Goal: Task Accomplishment & Management: Manage account settings

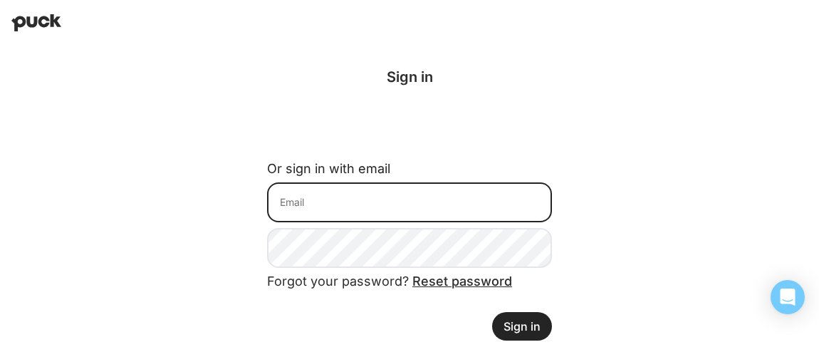
type input "[EMAIL_ADDRESS][DOMAIN_NAME]"
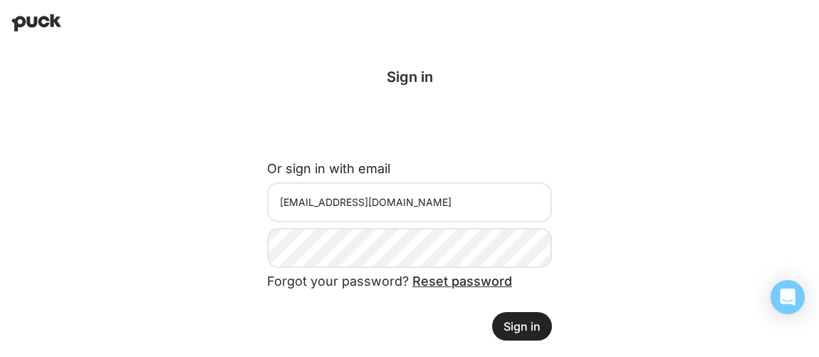
click at [520, 325] on button "Sign in" at bounding box center [522, 326] width 60 height 28
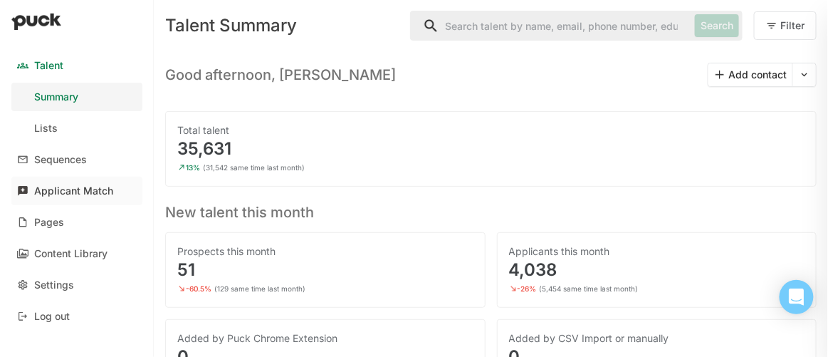
click at [63, 189] on div "Applicant Match" at bounding box center [73, 191] width 79 height 12
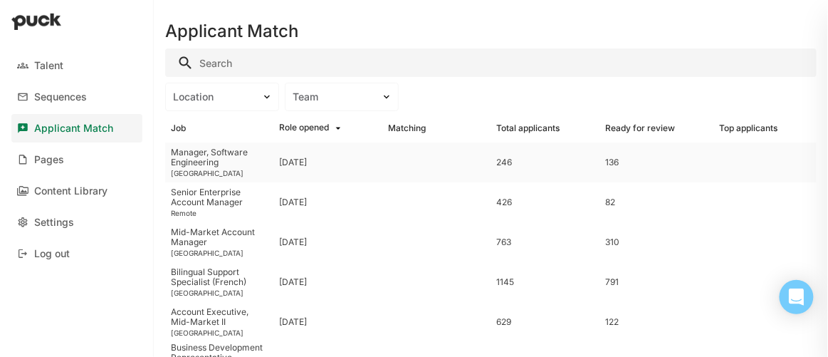
click at [221, 162] on div "Manager, Software Engineering" at bounding box center [220, 157] width 98 height 21
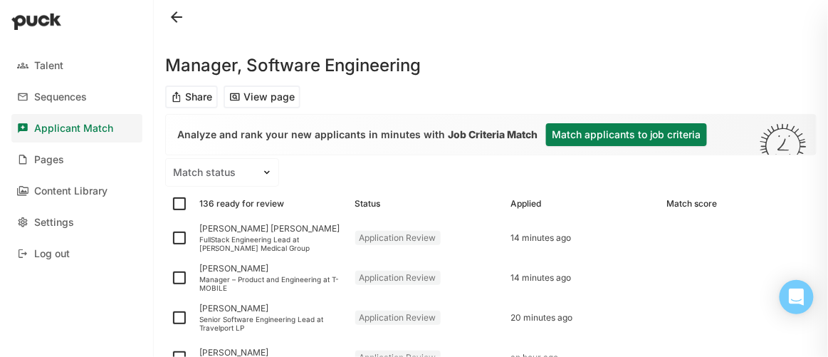
click at [601, 132] on button "Match applicants to job criteria" at bounding box center [626, 134] width 161 height 23
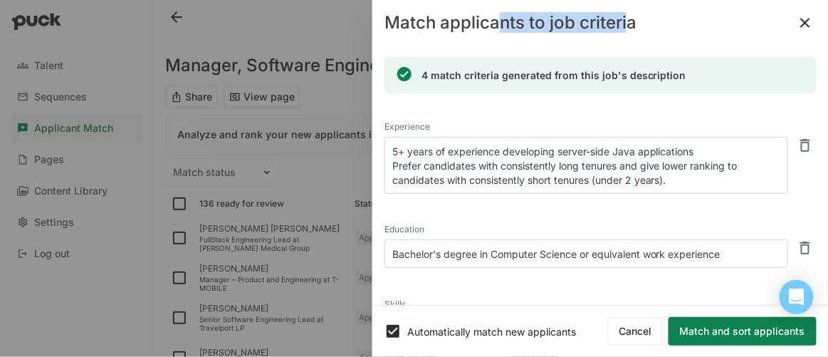
drag, startPoint x: 626, startPoint y: 29, endPoint x: 495, endPoint y: 43, distance: 131.0
click at [495, 43] on div "Match applicants to job criteria" at bounding box center [600, 23] width 455 height 46
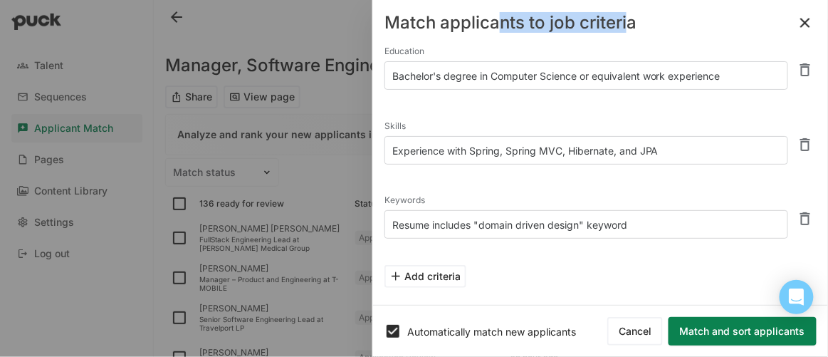
scroll to position [194, 0]
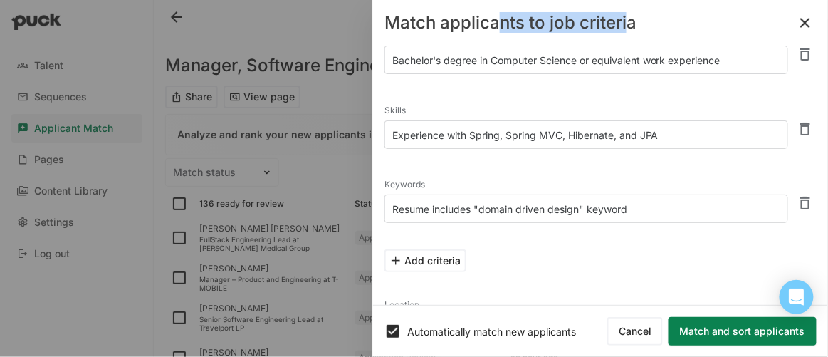
click at [473, 134] on textarea "Experience with Spring, Spring MVC, Hibernate, and JPA" at bounding box center [586, 134] width 404 height 28
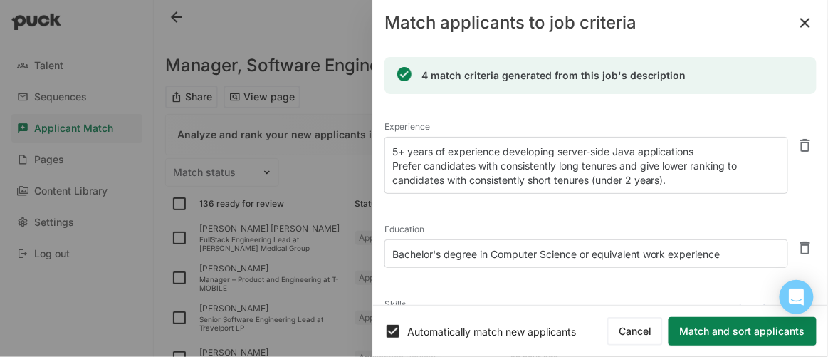
scroll to position [0, 0]
type textarea "Experience with Java, Spring, Spring MVC, Hibernate, and JPA"
click at [689, 184] on textarea "5+ years of experience developing server-side Java applications Prefer candidat…" at bounding box center [586, 165] width 404 height 57
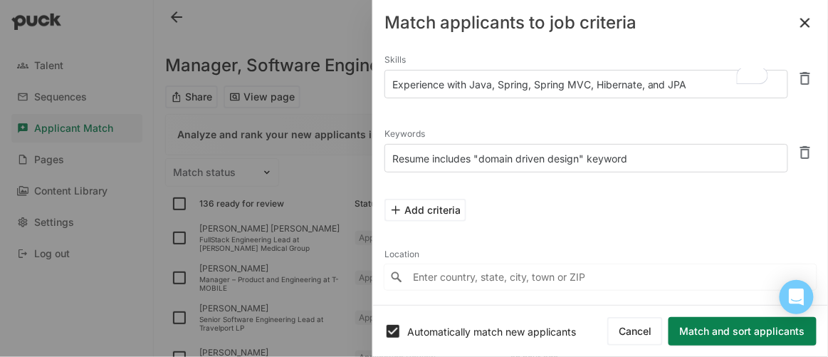
type textarea "5+ years of experience developing server-side Java applications Prefer candidat…"
drag, startPoint x: 641, startPoint y: 154, endPoint x: 233, endPoint y: 152, distance: 407.9
click at [233, 152] on div "Talent Sequences Applicant Match Pages Content Library Settings Log out Manager…" at bounding box center [414, 178] width 828 height 357
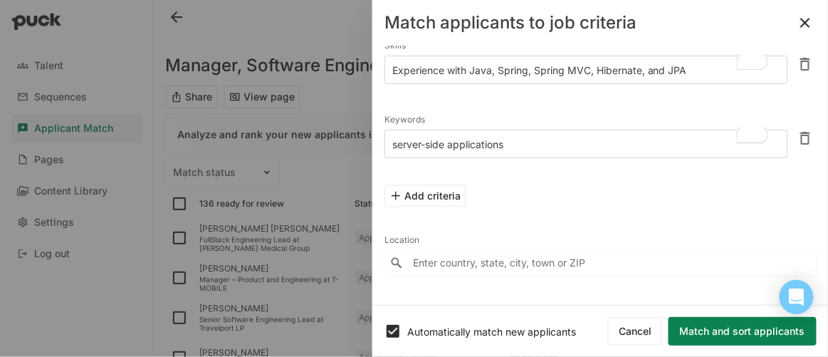
type textarea "server-side applications"
click at [717, 332] on button "Match and sort applicants" at bounding box center [742, 331] width 148 height 28
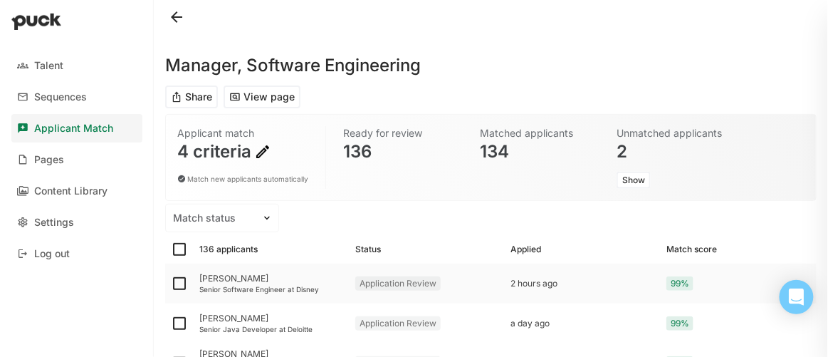
click at [228, 282] on div "[PERSON_NAME]" at bounding box center [271, 278] width 144 height 10
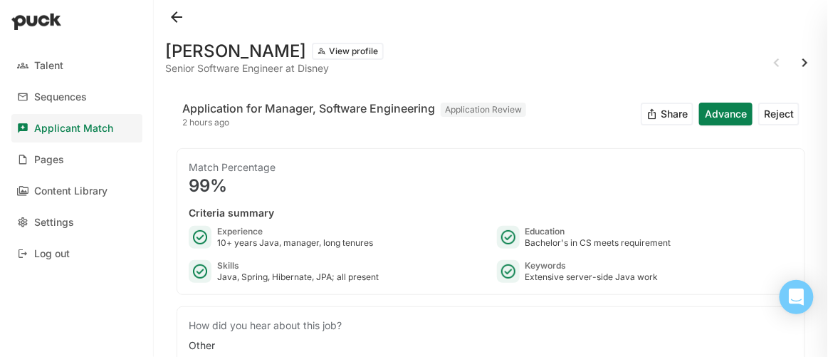
click at [175, 19] on button at bounding box center [176, 17] width 23 height 23
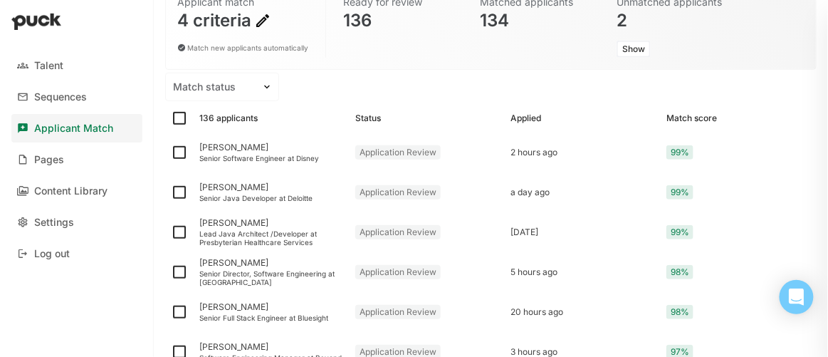
scroll to position [194, 0]
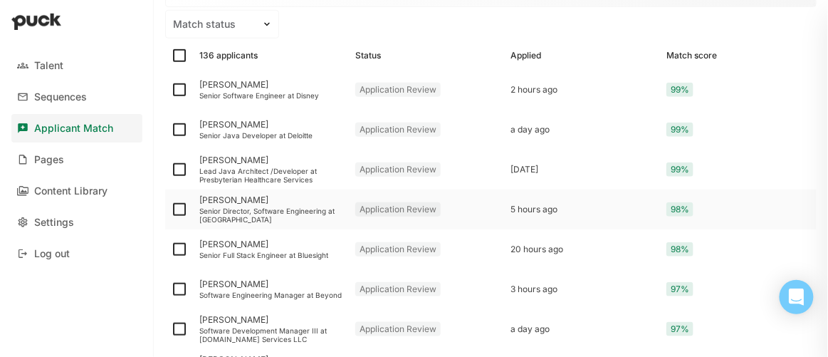
click at [226, 203] on div "[PERSON_NAME]" at bounding box center [271, 200] width 144 height 10
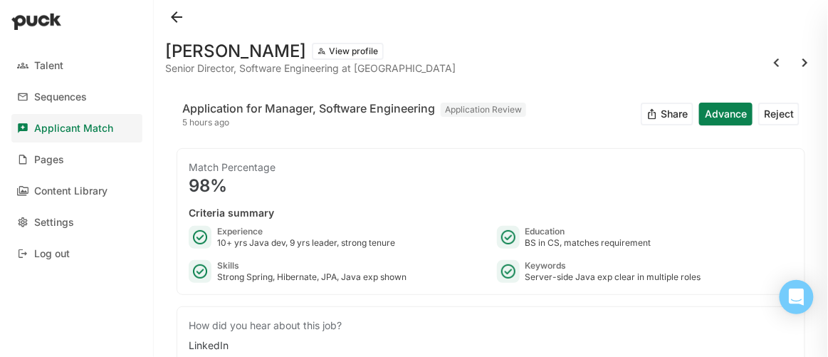
drag, startPoint x: 175, startPoint y: 10, endPoint x: 290, endPoint y: 120, distance: 158.6
click at [174, 10] on button at bounding box center [176, 17] width 23 height 23
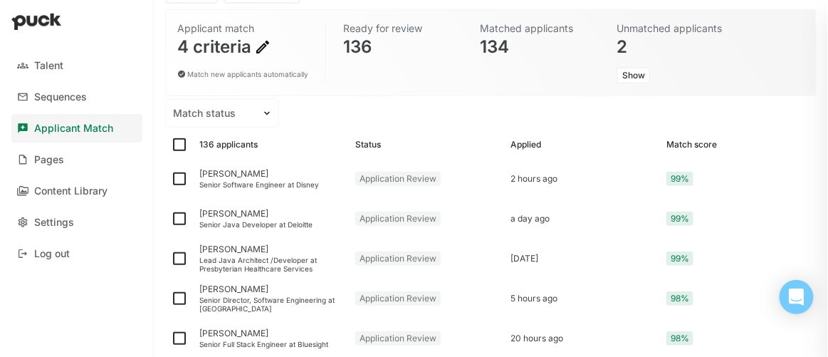
scroll to position [64, 0]
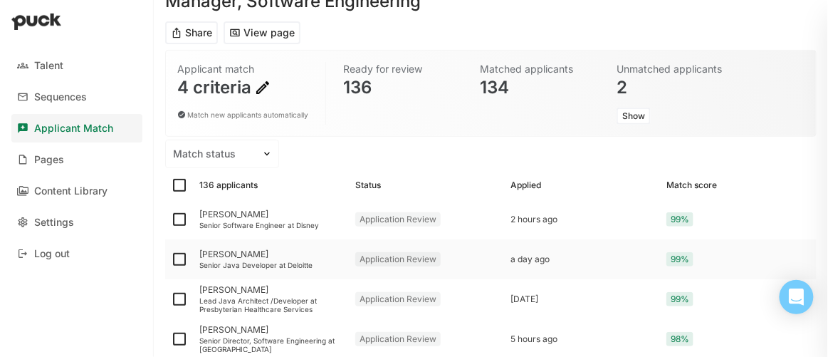
click at [215, 254] on div "[PERSON_NAME]" at bounding box center [271, 254] width 144 height 10
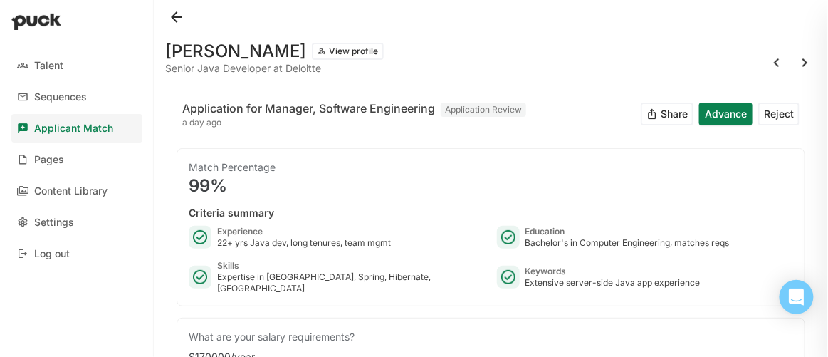
drag, startPoint x: 174, startPoint y: 14, endPoint x: 413, endPoint y: 256, distance: 340.2
click at [174, 14] on button at bounding box center [176, 17] width 23 height 23
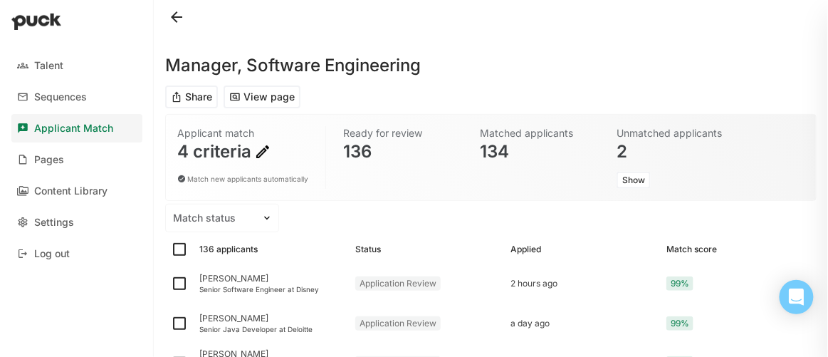
click at [173, 15] on button at bounding box center [176, 17] width 23 height 23
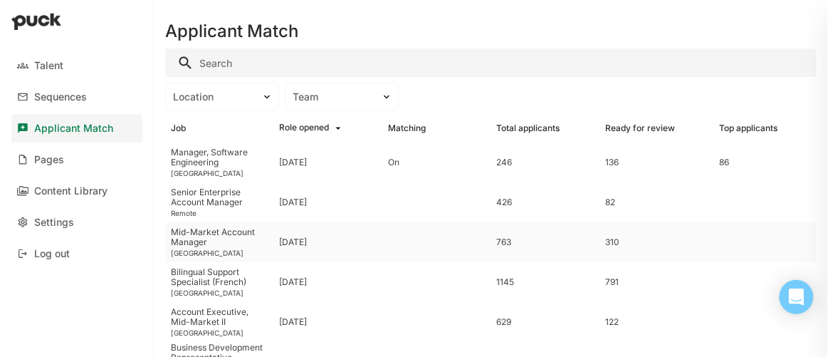
click at [210, 233] on div "Mid-Market Account Manager" at bounding box center [220, 237] width 98 height 21
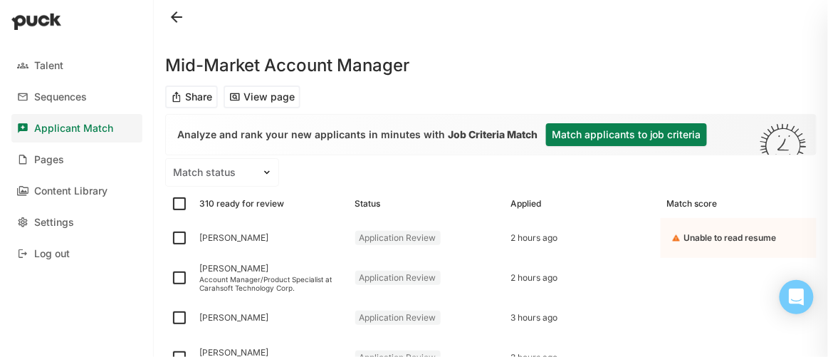
click at [596, 132] on button "Match applicants to job criteria" at bounding box center [626, 134] width 161 height 23
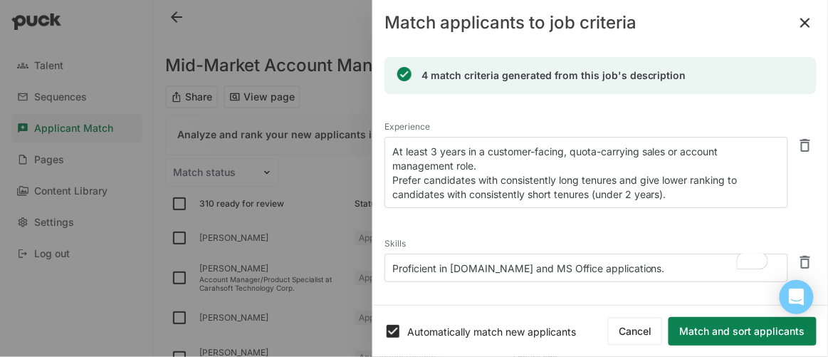
drag, startPoint x: 680, startPoint y: 265, endPoint x: 527, endPoint y: 267, distance: 153.0
click at [527, 267] on textarea "Proficient in [DOMAIN_NAME] and MS Office applications." at bounding box center [586, 267] width 404 height 28
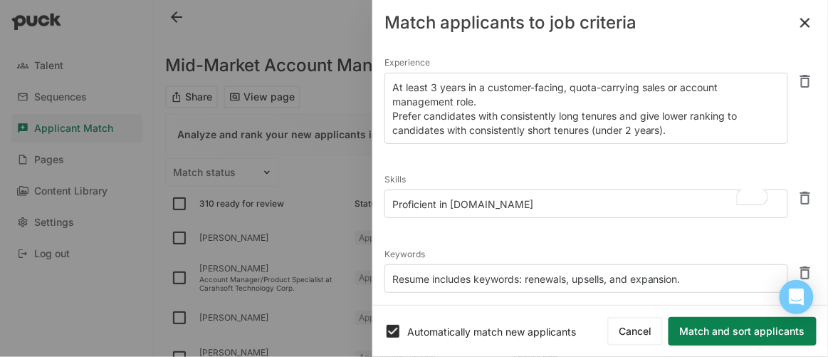
scroll to position [127, 0]
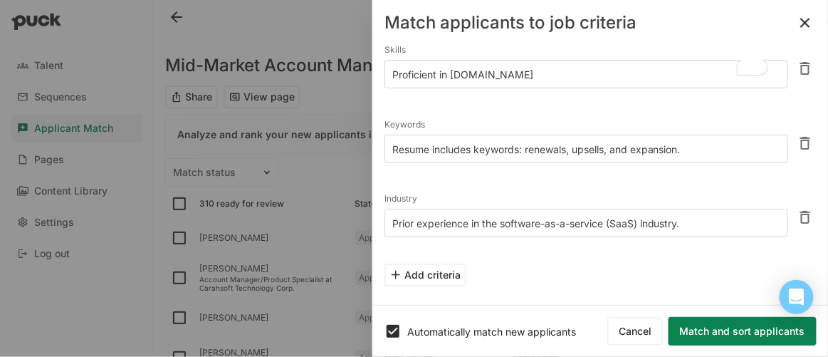
type textarea "Proficient in [DOMAIN_NAME]"
click at [527, 146] on textarea "Resume includes keywords: renewals, upsells, and expansion." at bounding box center [586, 149] width 404 height 28
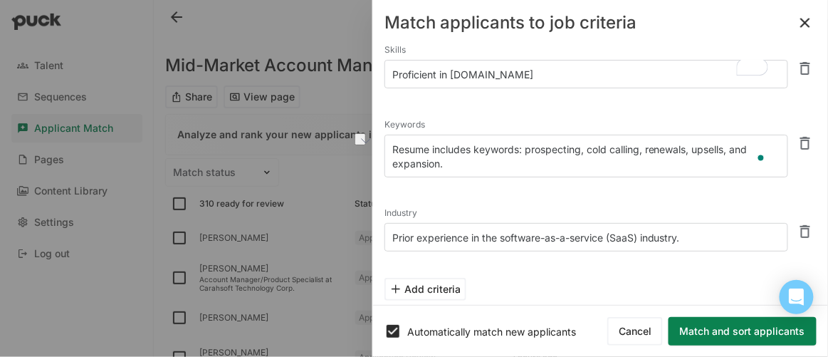
drag, startPoint x: 648, startPoint y: 149, endPoint x: 733, endPoint y: 142, distance: 85.7
click at [733, 142] on textarea "Resume includes keywords: prospecting, cold calling, renewals, upsells, and exp…" at bounding box center [586, 156] width 404 height 43
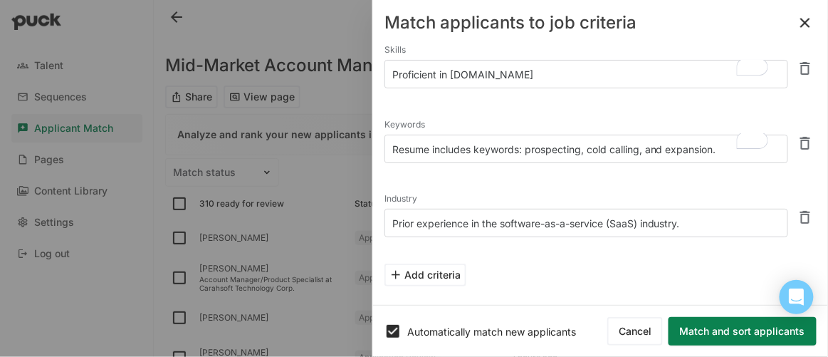
type textarea "Resume includes keywords: prospecting, cold calling, and expansion."
click at [715, 327] on button "Match and sort applicants" at bounding box center [742, 331] width 148 height 28
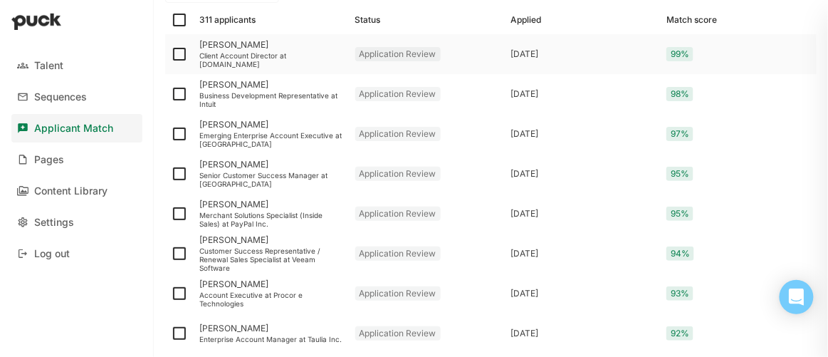
scroll to position [258, 0]
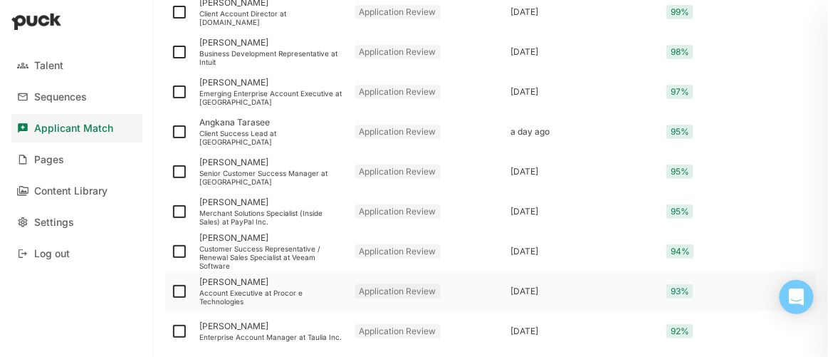
click at [235, 283] on div "[PERSON_NAME]" at bounding box center [271, 282] width 144 height 10
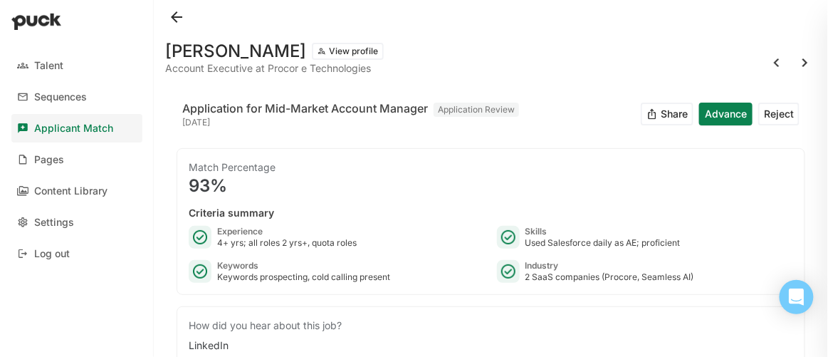
click at [184, 18] on button at bounding box center [176, 17] width 23 height 23
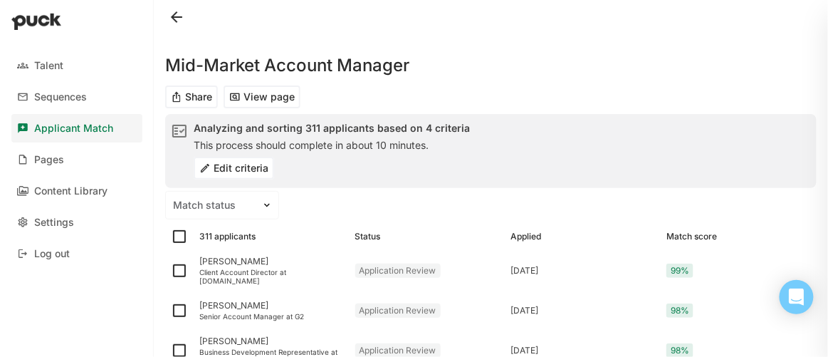
click at [252, 159] on button "Edit criteria" at bounding box center [234, 168] width 80 height 23
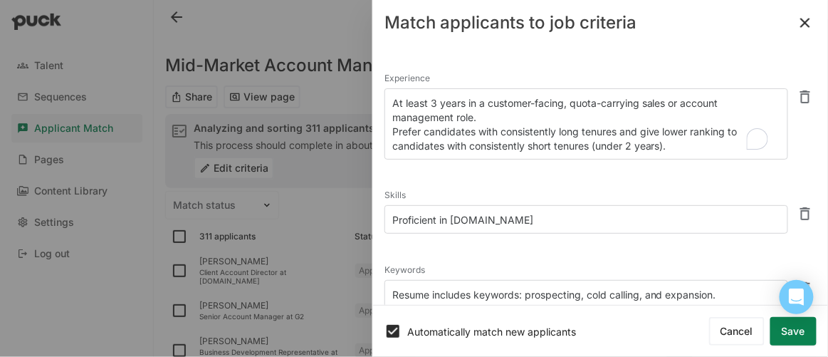
drag, startPoint x: 671, startPoint y: 102, endPoint x: 684, endPoint y: 112, distance: 15.8
click at [684, 112] on textarea "At least 3 years in a customer-facing, quota-carrying sales or account manageme…" at bounding box center [586, 123] width 404 height 71
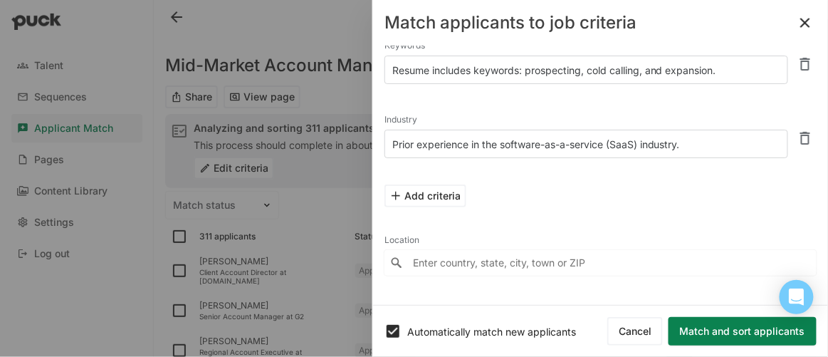
scroll to position [210, 0]
type textarea "At least 3 years in a customer-facing, quota-carrying account executive Prefer …"
click at [744, 329] on button "Match and sort applicants" at bounding box center [742, 331] width 148 height 28
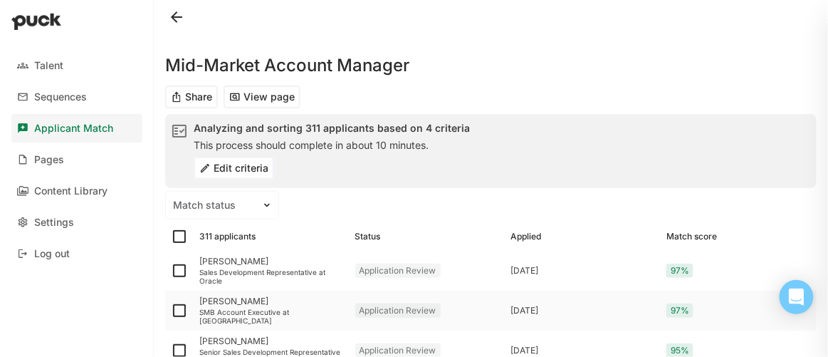
click at [233, 306] on div "[PERSON_NAME]" at bounding box center [271, 301] width 144 height 10
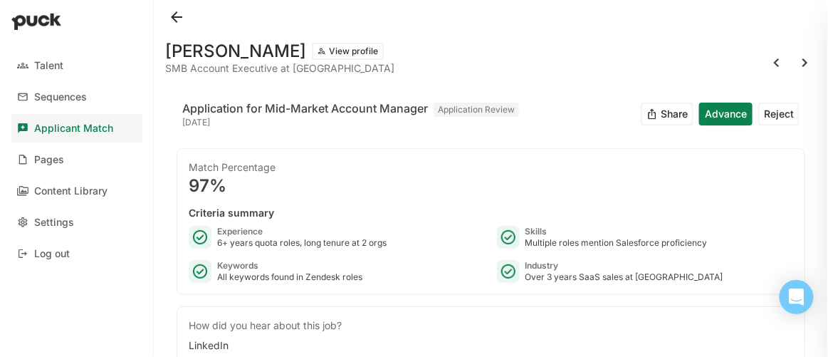
click at [717, 112] on button "Advance" at bounding box center [725, 113] width 53 height 23
drag, startPoint x: 173, startPoint y: 15, endPoint x: 367, endPoint y: 102, distance: 212.8
click at [172, 14] on button at bounding box center [176, 17] width 23 height 23
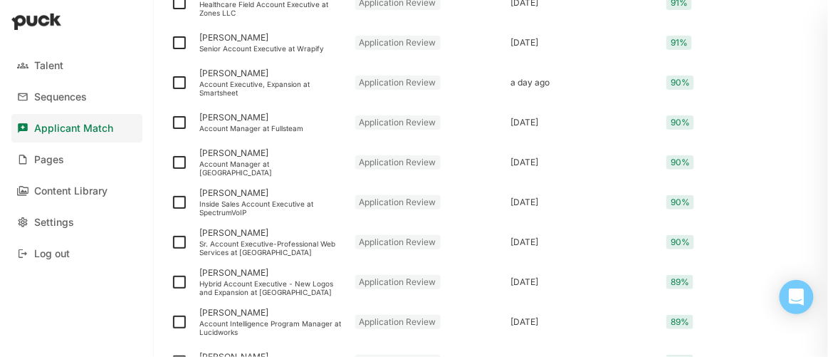
scroll to position [1979, 0]
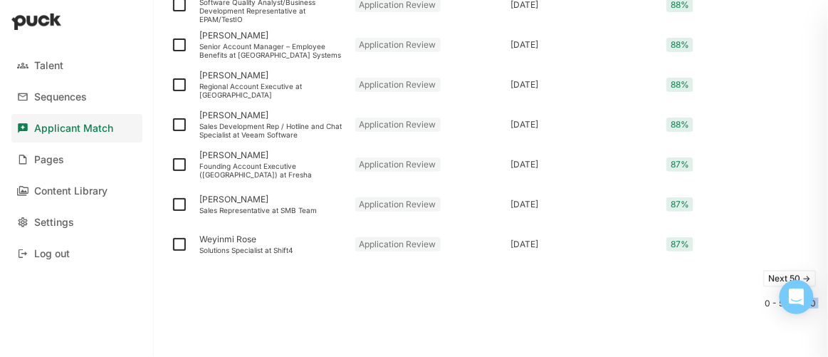
drag, startPoint x: 790, startPoint y: 300, endPoint x: 616, endPoint y: 302, distance: 173.7
click at [616, 302] on body "Talent Sequences Applicant Match Pages Content Library Settings Log out Mid-Mar…" at bounding box center [414, 178] width 828 height 357
drag, startPoint x: 797, startPoint y: 292, endPoint x: 794, endPoint y: 322, distance: 30.0
click at [799, 325] on body "Talent Sequences Applicant Match Pages Content Library Settings Log out Mid-Mar…" at bounding box center [414, 178] width 828 height 357
drag, startPoint x: 797, startPoint y: 294, endPoint x: 791, endPoint y: 330, distance: 36.9
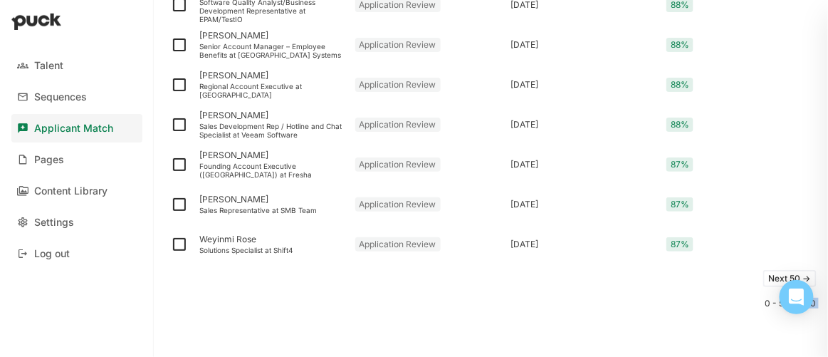
click at [792, 332] on body "Talent Sequences Applicant Match Pages Content Library Settings Log out Mid-Mar…" at bounding box center [414, 178] width 828 height 357
click at [794, 290] on icon "Open Intercom Messenger" at bounding box center [796, 297] width 16 height 19
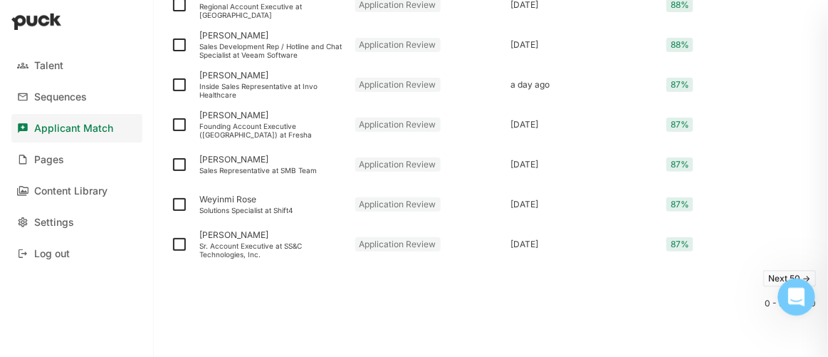
scroll to position [0, 0]
drag, startPoint x: 1558, startPoint y: 588, endPoint x: 798, endPoint y: 290, distance: 816.3
click at [777, 312] on html at bounding box center [794, 295] width 34 height 34
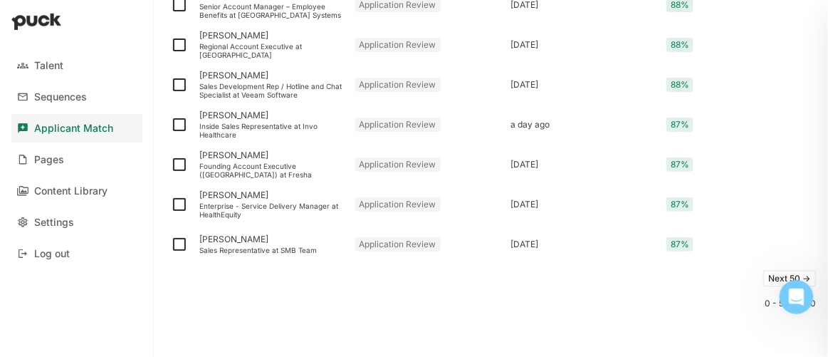
click at [769, 275] on button "Next 50 ->" at bounding box center [789, 278] width 53 height 17
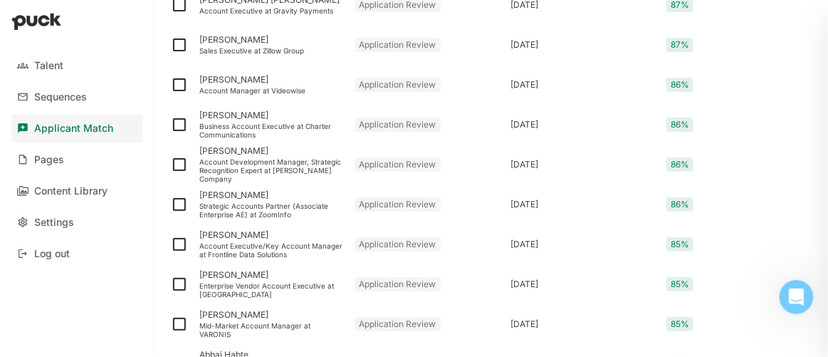
scroll to position [1979, 0]
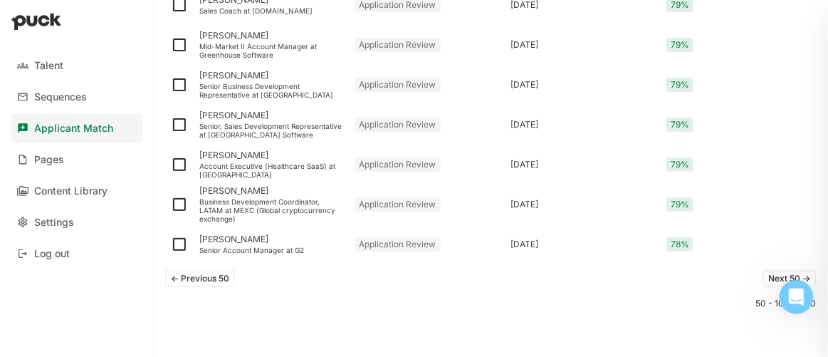
click at [769, 275] on button "Next 50 ->" at bounding box center [789, 278] width 53 height 17
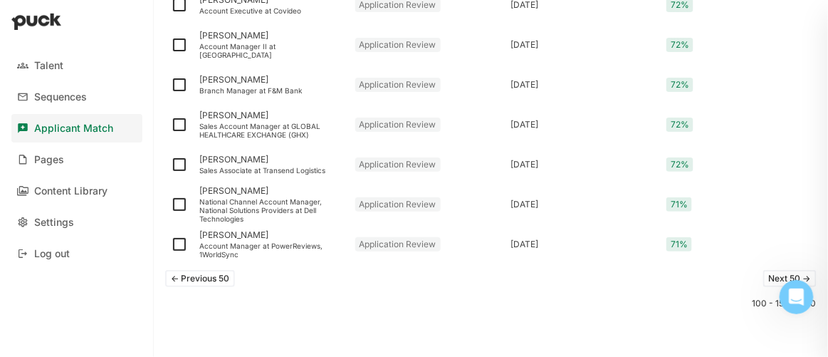
click at [769, 275] on button "Next 50 ->" at bounding box center [789, 278] width 53 height 17
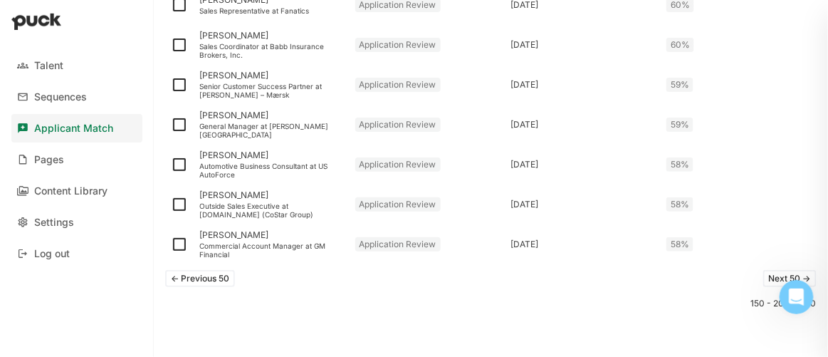
click at [769, 275] on button "Next 50 ->" at bounding box center [789, 278] width 53 height 17
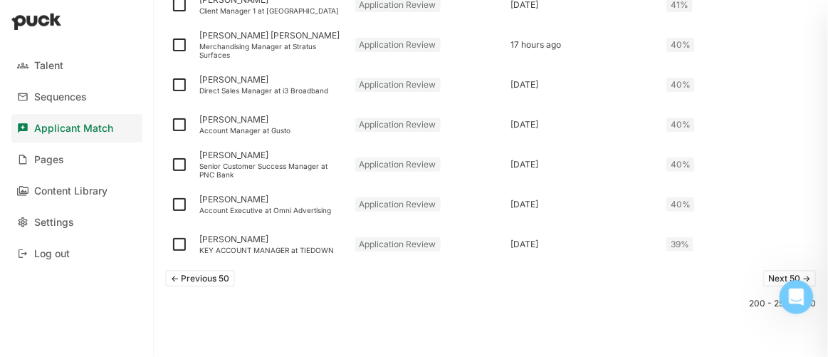
click at [769, 275] on button "Next 50 ->" at bounding box center [789, 278] width 53 height 17
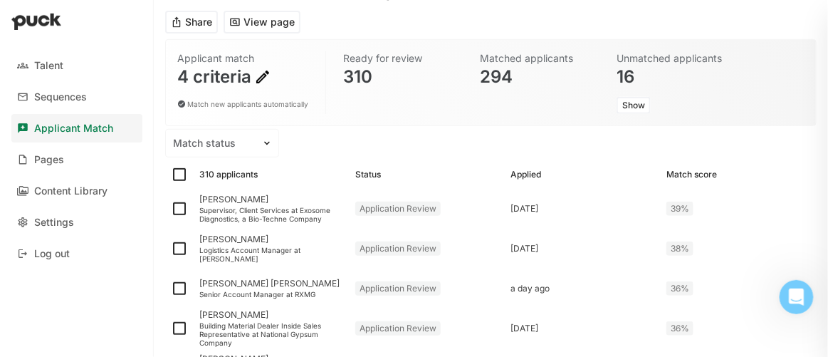
scroll to position [129, 0]
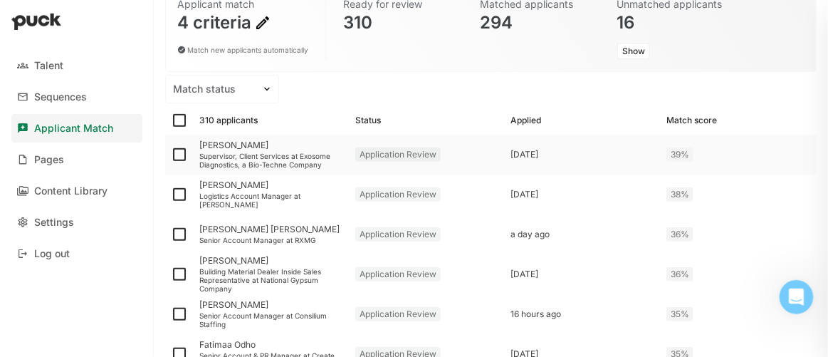
click at [178, 154] on img at bounding box center [179, 154] width 17 height 17
click at [171, 154] on input "checkbox" at bounding box center [170, 154] width 1 height 1
checkbox input "true"
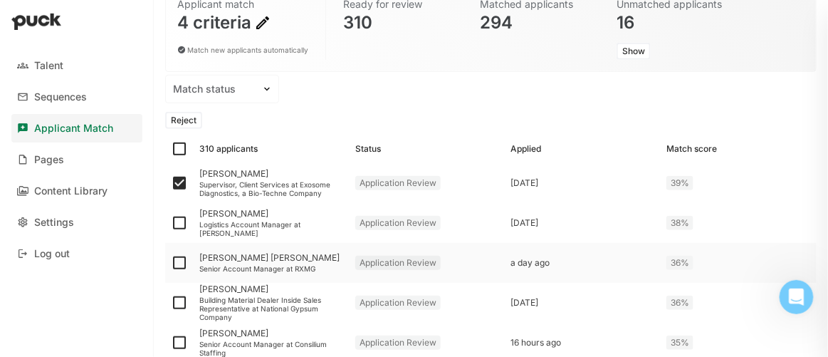
click at [179, 225] on img at bounding box center [179, 222] width 17 height 17
click at [171, 224] on input "checkbox" at bounding box center [170, 223] width 1 height 1
checkbox input "true"
click at [181, 260] on img at bounding box center [179, 262] width 17 height 17
click at [171, 263] on input "checkbox" at bounding box center [170, 263] width 1 height 1
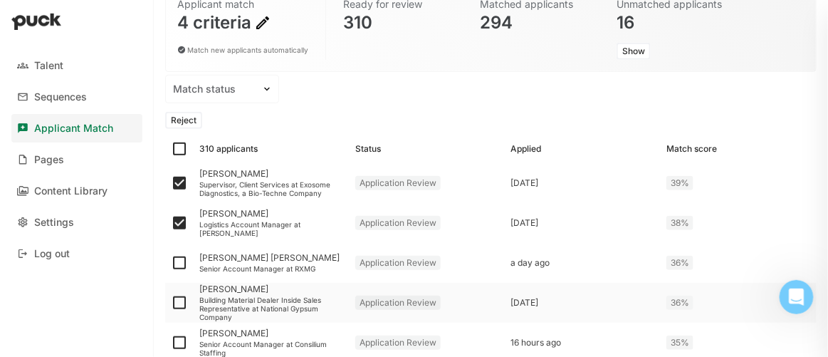
checkbox input "true"
click at [178, 299] on img at bounding box center [179, 302] width 17 height 17
click at [171, 303] on input "checkbox" at bounding box center [170, 303] width 1 height 1
checkbox input "true"
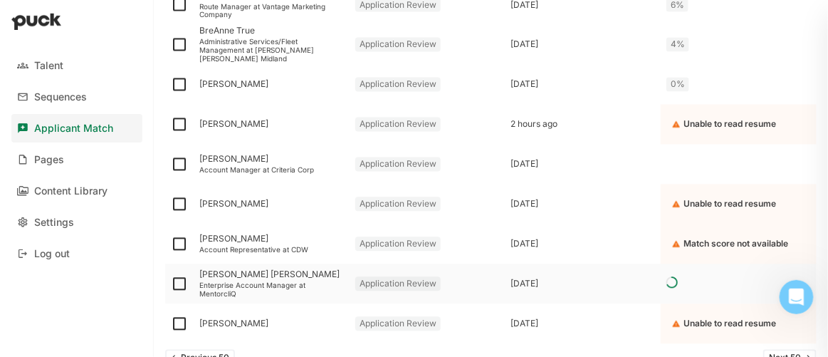
scroll to position [2021, 0]
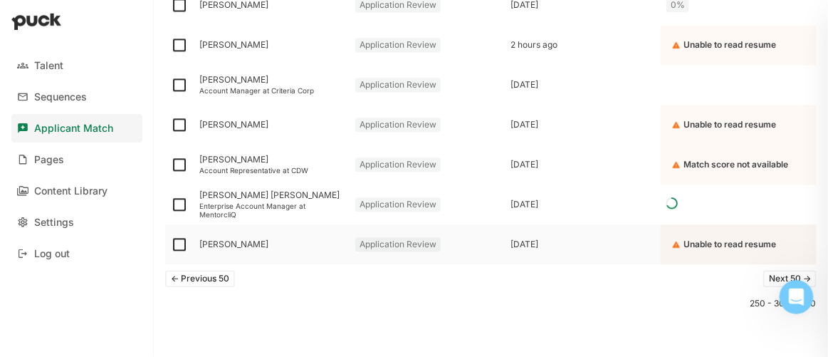
click at [177, 245] on img at bounding box center [179, 244] width 17 height 17
click at [171, 245] on input "checkbox" at bounding box center [170, 244] width 1 height 1
checkbox input "true"
click at [176, 169] on img at bounding box center [179, 164] width 17 height 17
click at [171, 165] on input "checkbox" at bounding box center [170, 164] width 1 height 1
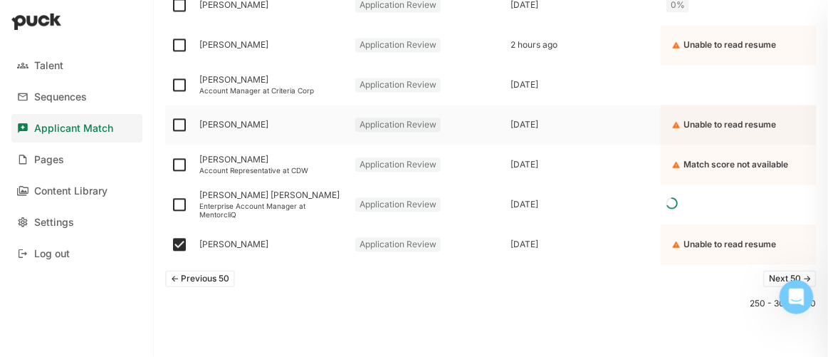
checkbox input "true"
click at [179, 127] on img at bounding box center [179, 124] width 17 height 17
click at [171, 125] on input "checkbox" at bounding box center [170, 125] width 1 height 1
checkbox input "true"
click at [178, 85] on img at bounding box center [179, 84] width 17 height 17
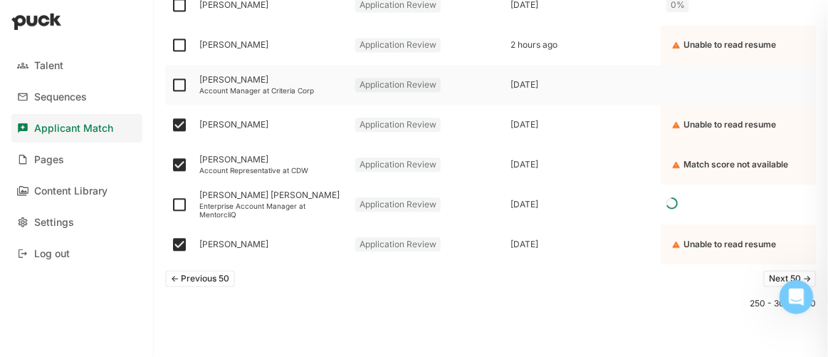
click at [171, 85] on input "checkbox" at bounding box center [170, 85] width 1 height 1
checkbox input "true"
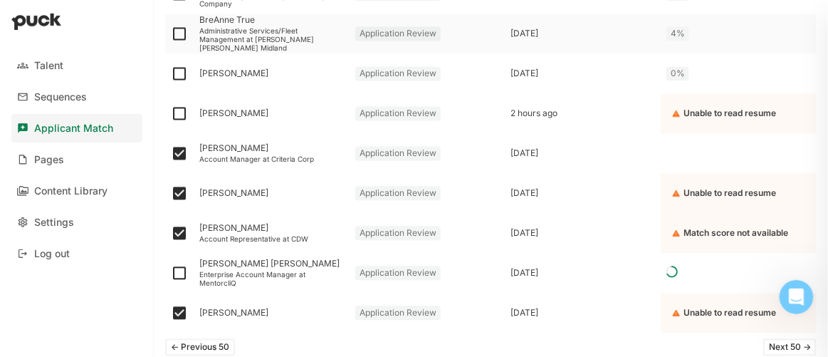
scroll to position [1826, 0]
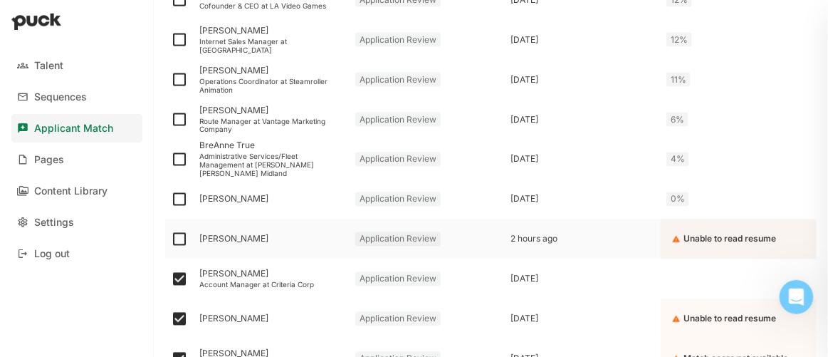
click at [181, 235] on img at bounding box center [179, 239] width 17 height 17
click at [171, 239] on input "checkbox" at bounding box center [170, 239] width 1 height 1
checkbox input "true"
click at [176, 198] on img at bounding box center [179, 199] width 17 height 17
click at [171, 199] on input "checkbox" at bounding box center [170, 199] width 1 height 1
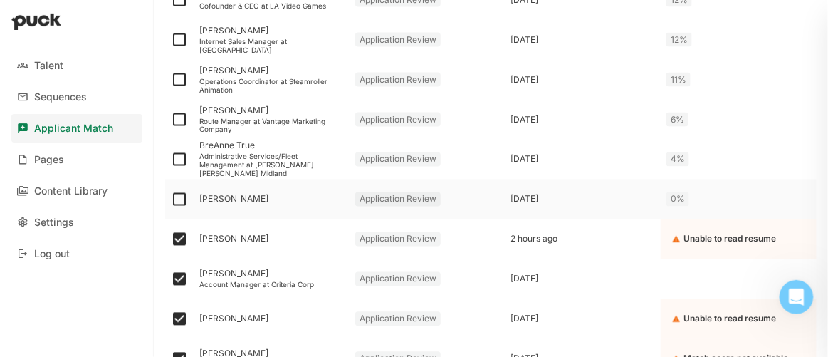
checkbox input "true"
click at [181, 156] on img at bounding box center [179, 159] width 17 height 17
click at [171, 159] on input "checkbox" at bounding box center [170, 159] width 1 height 1
checkbox input "true"
click at [183, 115] on img at bounding box center [179, 119] width 17 height 17
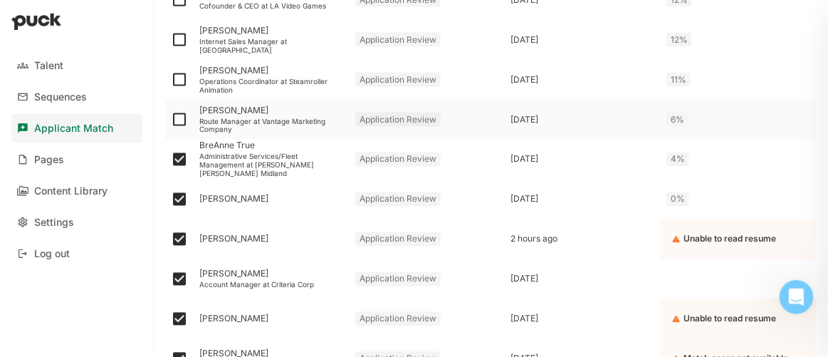
click at [171, 120] on input "checkbox" at bounding box center [170, 120] width 1 height 1
checkbox input "true"
click at [181, 75] on img at bounding box center [179, 79] width 17 height 17
click at [171, 80] on input "checkbox" at bounding box center [170, 80] width 1 height 1
checkbox input "true"
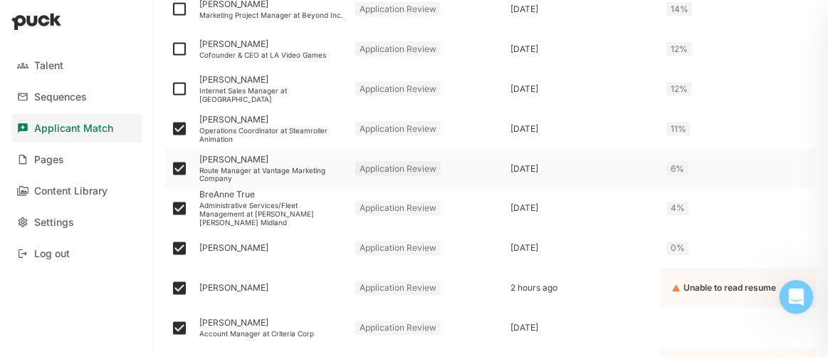
scroll to position [1762, 0]
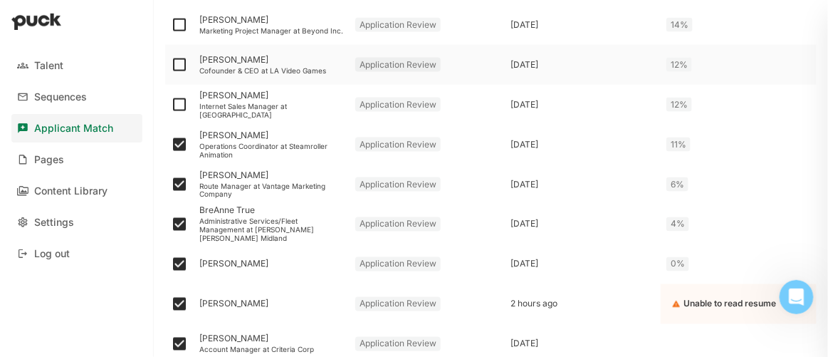
click at [181, 65] on img at bounding box center [179, 64] width 17 height 17
click at [171, 65] on input "checkbox" at bounding box center [170, 65] width 1 height 1
checkbox input "true"
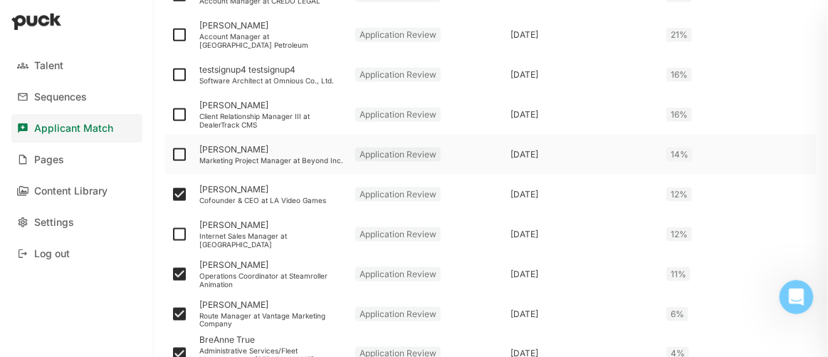
click at [179, 152] on img at bounding box center [179, 154] width 17 height 17
click at [171, 154] on input "checkbox" at bounding box center [170, 154] width 1 height 1
checkbox input "true"
click at [182, 78] on img at bounding box center [179, 74] width 17 height 17
click at [171, 75] on input "checkbox" at bounding box center [170, 75] width 1 height 1
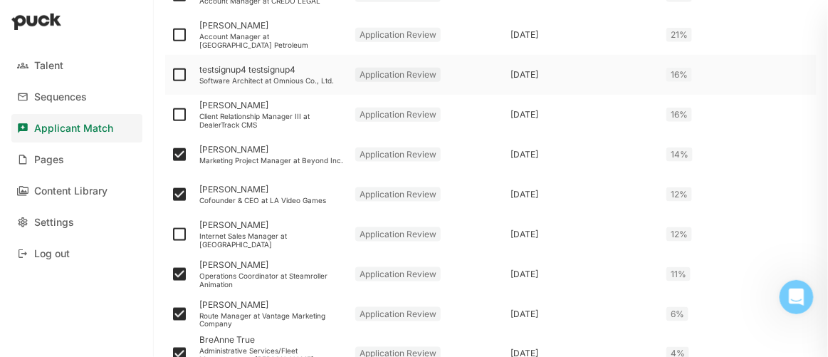
checkbox input "true"
click at [180, 116] on img at bounding box center [179, 114] width 17 height 17
click at [171, 115] on input "checkbox" at bounding box center [170, 115] width 1 height 1
click at [177, 117] on img at bounding box center [179, 114] width 17 height 17
click at [171, 115] on input "checkbox" at bounding box center [170, 115] width 1 height 1
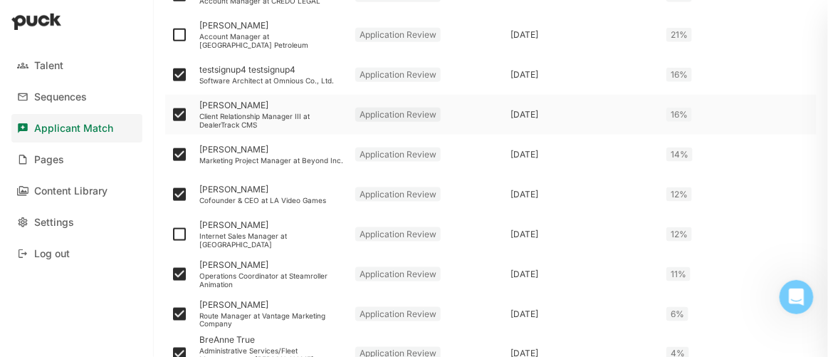
checkbox input "false"
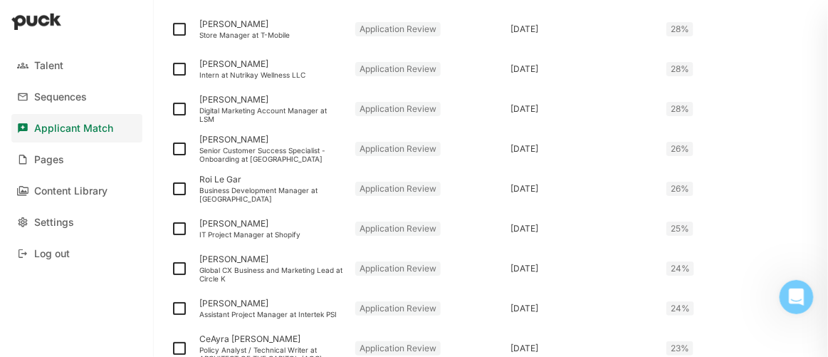
scroll to position [1115, 0]
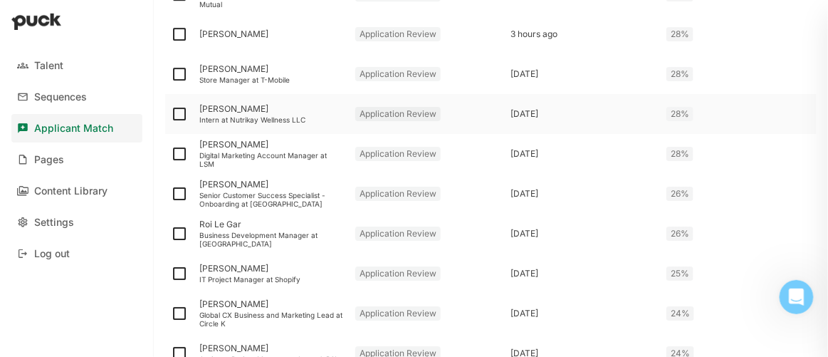
click at [177, 115] on img at bounding box center [179, 113] width 17 height 17
click at [171, 115] on input "checkbox" at bounding box center [170, 114] width 1 height 1
checkbox input "true"
click at [180, 73] on img at bounding box center [179, 73] width 17 height 17
click at [171, 74] on input "checkbox" at bounding box center [170, 74] width 1 height 1
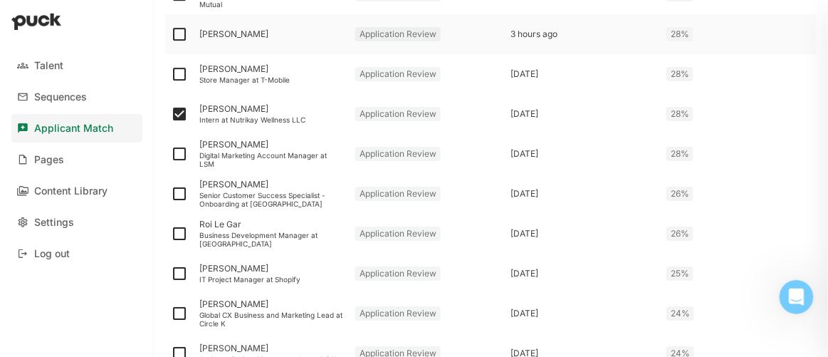
checkbox input "true"
click at [176, 158] on img at bounding box center [179, 153] width 17 height 17
click at [171, 154] on input "checkbox" at bounding box center [170, 154] width 1 height 1
checkbox input "true"
click at [177, 190] on img at bounding box center [179, 193] width 17 height 17
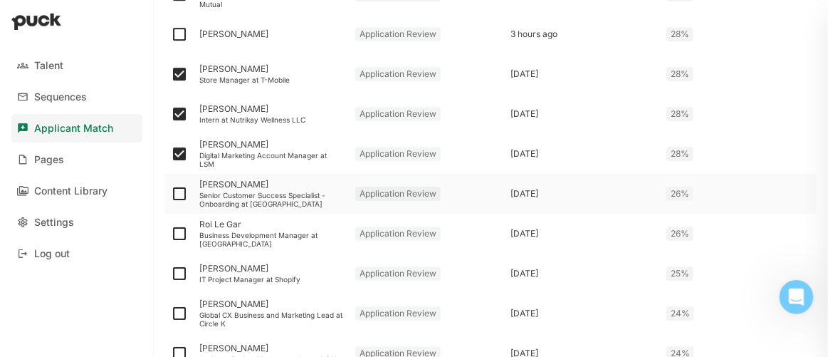
click at [171, 194] on input "checkbox" at bounding box center [170, 194] width 1 height 1
checkbox input "true"
click at [177, 225] on img at bounding box center [179, 233] width 17 height 17
click at [171, 233] on input "checkbox" at bounding box center [170, 233] width 1 height 1
checkbox input "true"
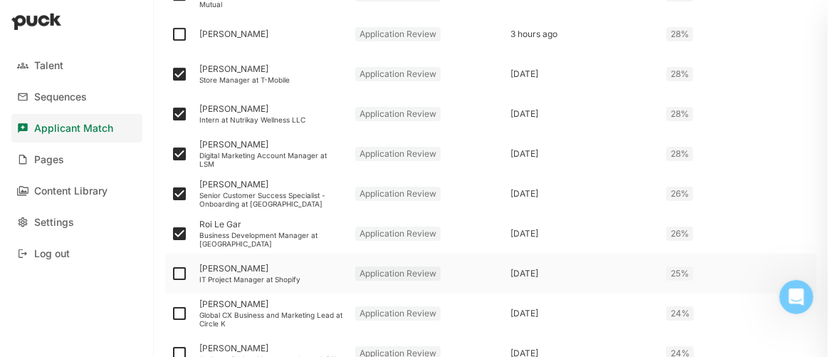
click at [177, 274] on img at bounding box center [179, 273] width 17 height 17
click at [171, 274] on input "checkbox" at bounding box center [170, 273] width 1 height 1
checkbox input "true"
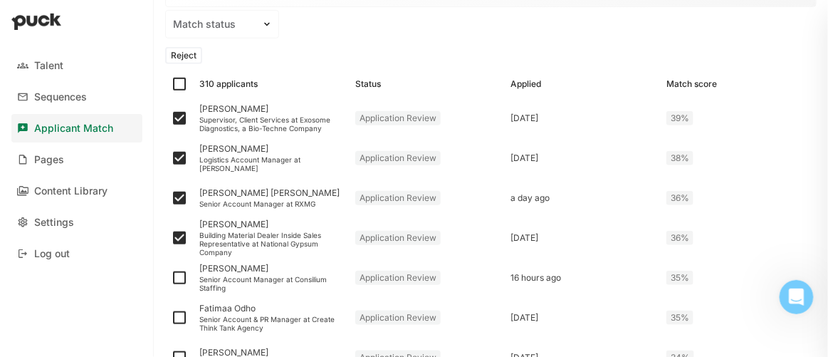
scroll to position [0, 0]
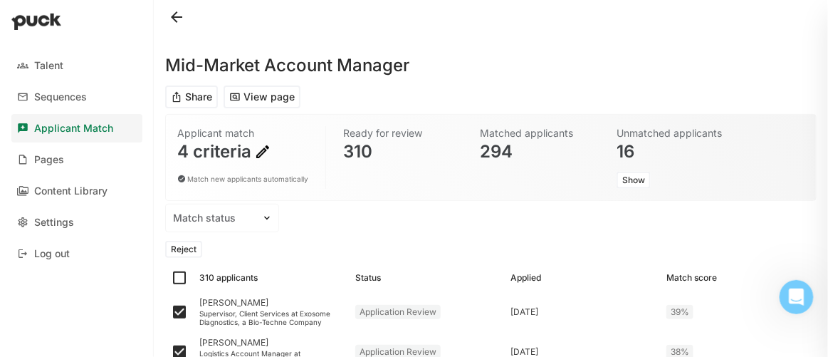
click at [190, 250] on button "Reject" at bounding box center [183, 249] width 37 height 17
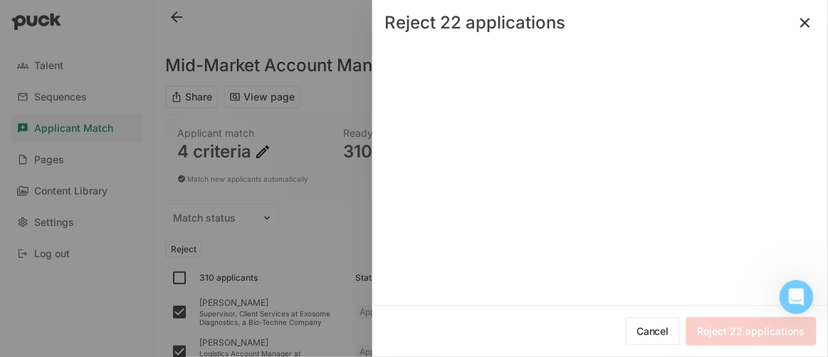
click at [809, 21] on button at bounding box center [805, 22] width 23 height 23
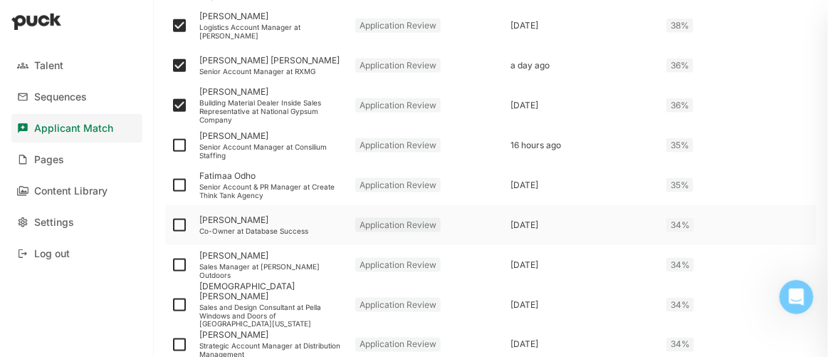
scroll to position [323, 0]
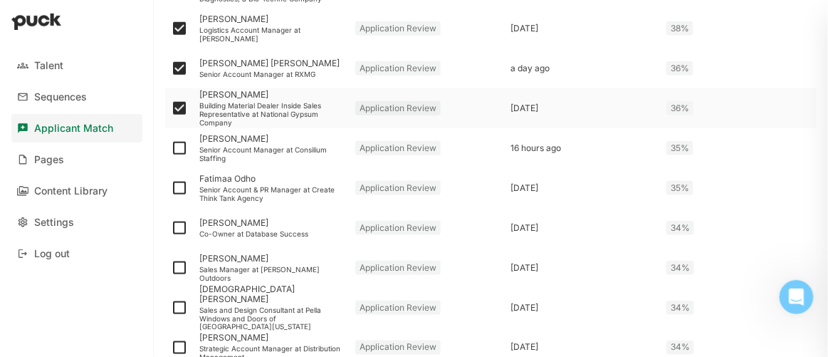
click at [182, 105] on img at bounding box center [179, 108] width 17 height 17
click at [171, 108] on input "checkbox" at bounding box center [170, 108] width 1 height 1
checkbox input "false"
click at [182, 23] on img at bounding box center [179, 28] width 17 height 17
click at [171, 28] on input "checkbox" at bounding box center [170, 28] width 1 height 1
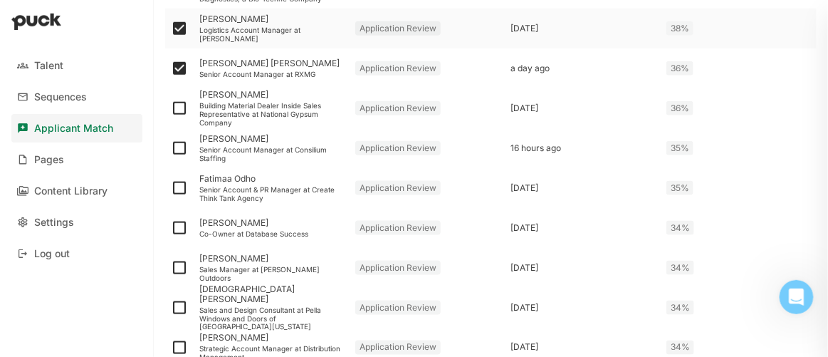
checkbox input "false"
click at [175, 64] on img at bounding box center [179, 68] width 17 height 17
click at [171, 68] on input "checkbox" at bounding box center [170, 68] width 1 height 1
checkbox input "false"
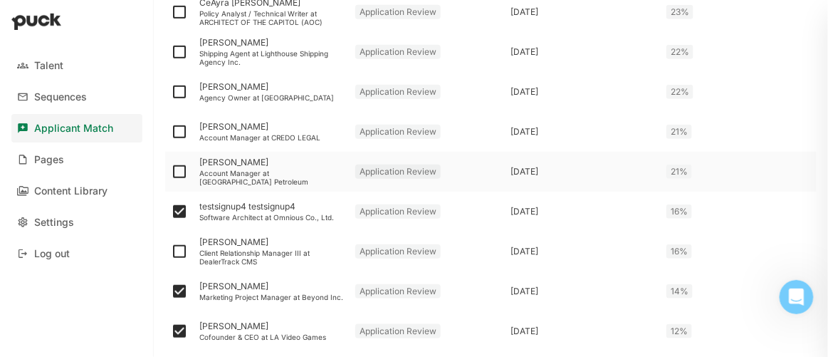
scroll to position [1488, 0]
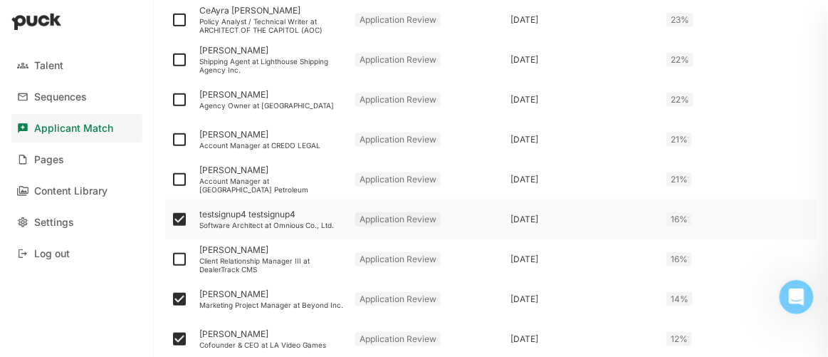
click at [179, 219] on img at bounding box center [179, 219] width 17 height 17
click at [171, 219] on input "checkbox" at bounding box center [170, 219] width 1 height 1
checkbox input "false"
click at [179, 299] on img at bounding box center [179, 298] width 17 height 17
click at [171, 299] on input "checkbox" at bounding box center [170, 299] width 1 height 1
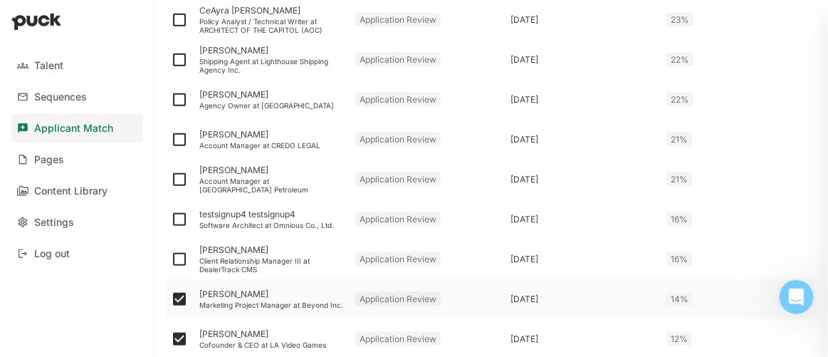
checkbox input "false"
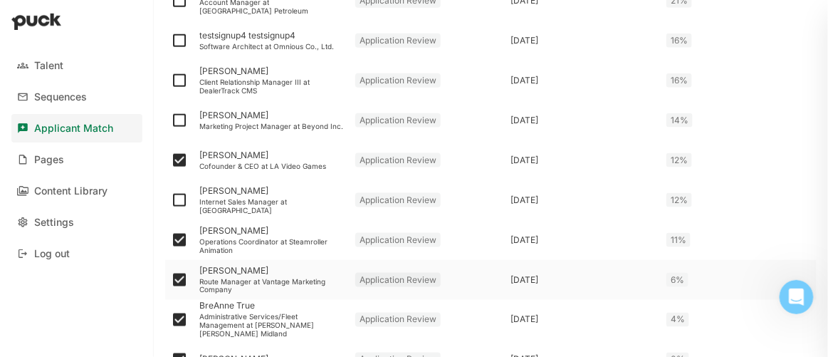
scroll to position [1682, 0]
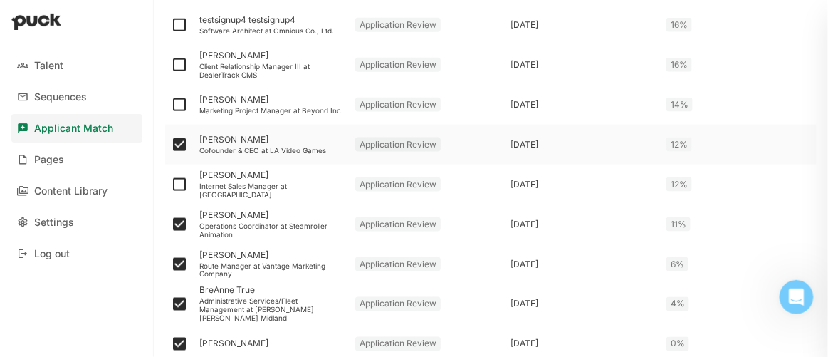
click at [181, 147] on img at bounding box center [179, 144] width 17 height 17
click at [171, 145] on input "checkbox" at bounding box center [170, 144] width 1 height 1
checkbox input "false"
click at [178, 225] on img at bounding box center [179, 224] width 17 height 17
click at [171, 225] on input "checkbox" at bounding box center [170, 224] width 1 height 1
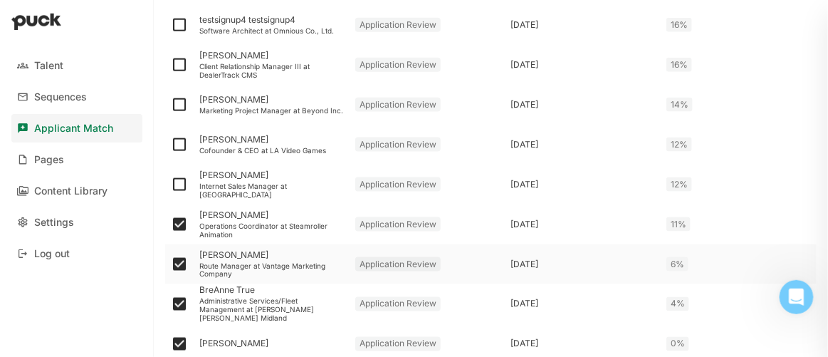
checkbox input "false"
click at [184, 267] on img at bounding box center [179, 264] width 17 height 17
click at [171, 265] on input "checkbox" at bounding box center [170, 264] width 1 height 1
checkbox input "false"
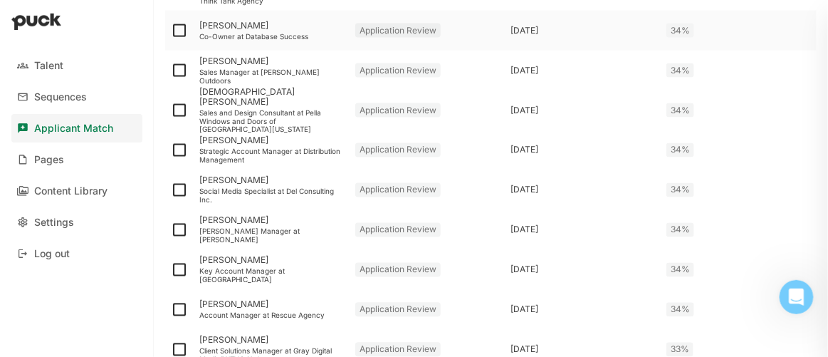
scroll to position [0, 0]
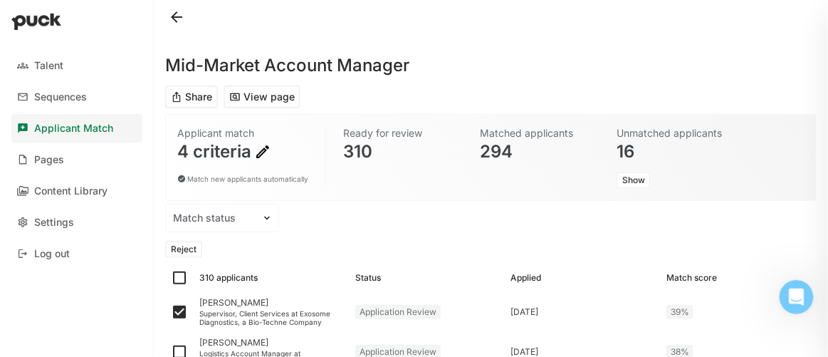
click at [184, 249] on button "Reject" at bounding box center [183, 249] width 37 height 17
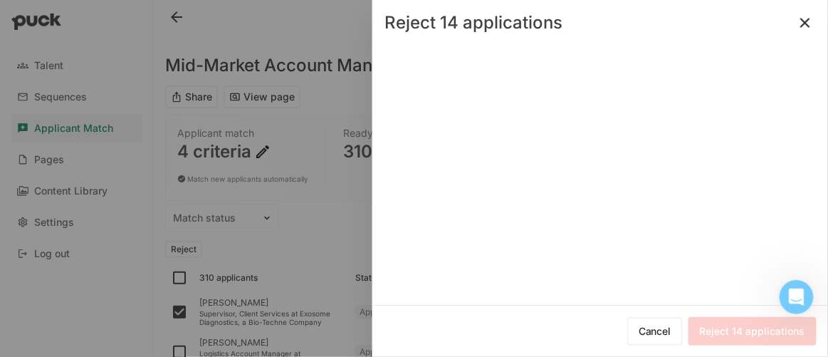
click at [804, 19] on button at bounding box center [805, 22] width 23 height 23
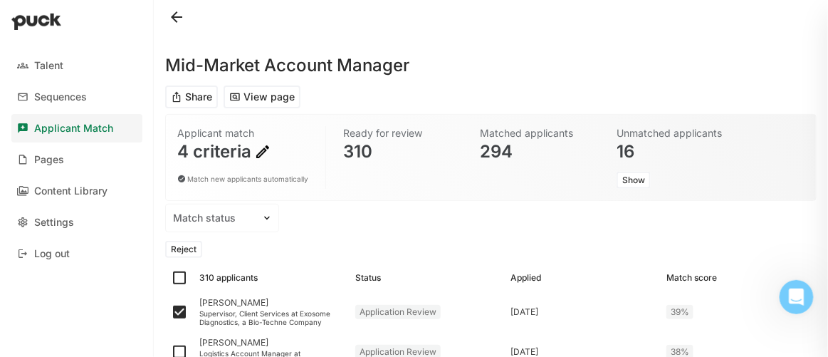
click at [189, 253] on button "Reject" at bounding box center [183, 249] width 37 height 17
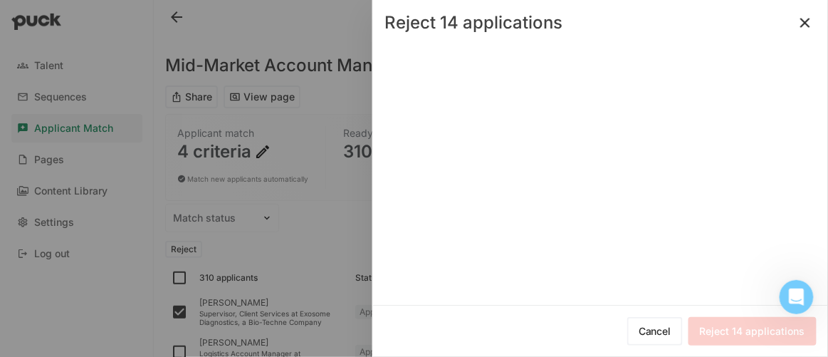
click at [805, 21] on button at bounding box center [805, 22] width 23 height 23
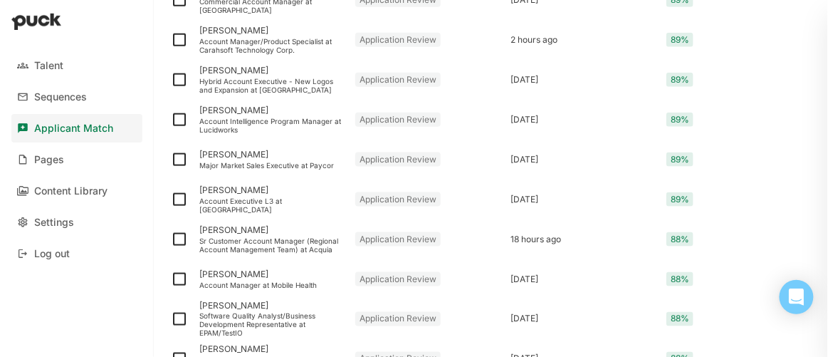
scroll to position [1992, 0]
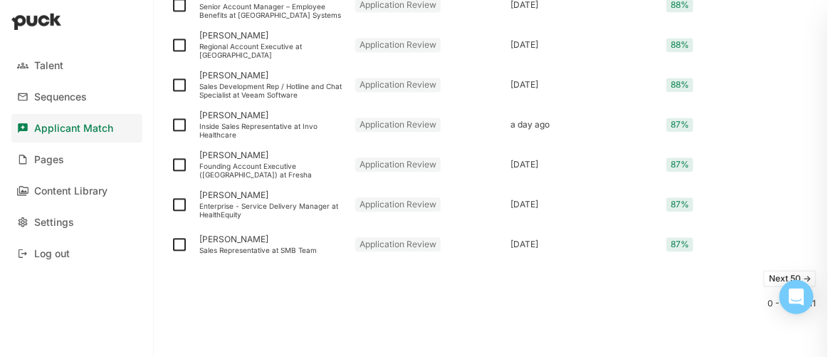
click at [767, 278] on button "Next 50 ->" at bounding box center [789, 278] width 53 height 17
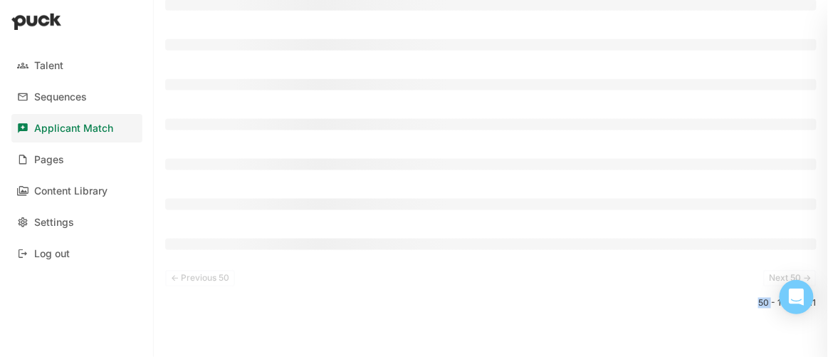
click at [767, 278] on div "<- Previous 50 Next 50 ->" at bounding box center [490, 278] width 651 height 28
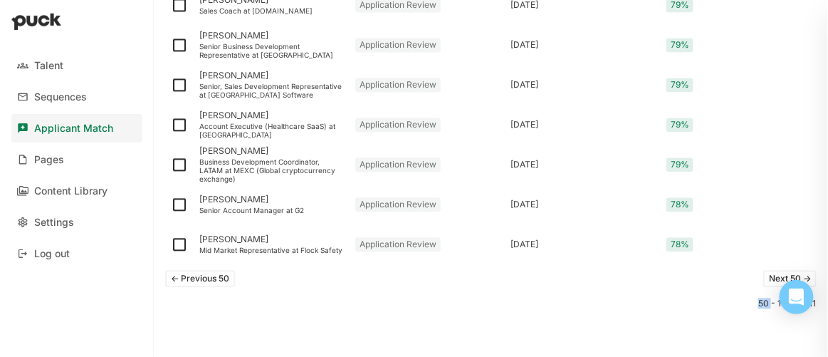
click at [767, 278] on button "Next 50 ->" at bounding box center [789, 278] width 53 height 17
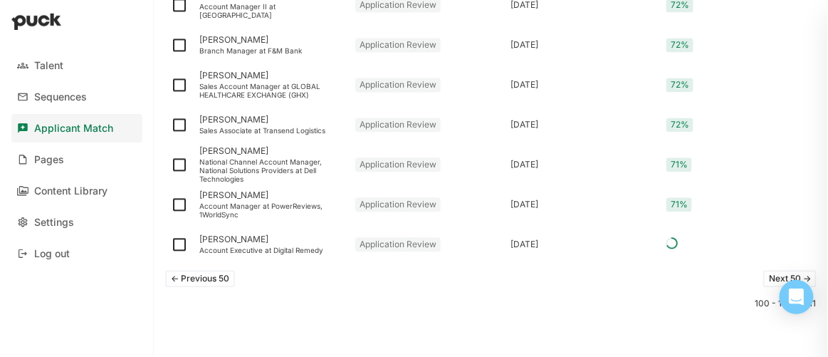
click at [767, 278] on button "Next 50 ->" at bounding box center [789, 278] width 53 height 17
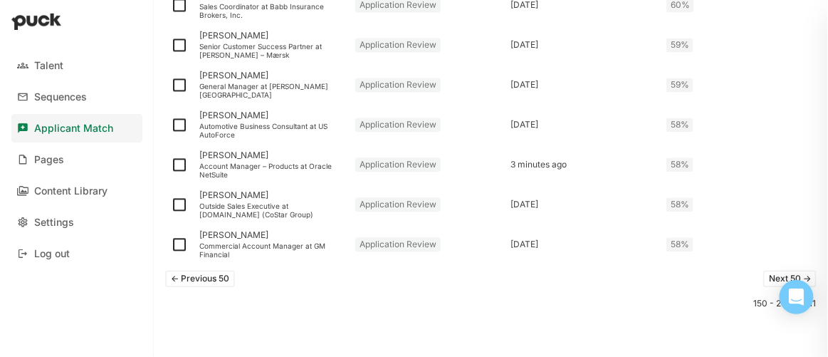
click at [767, 278] on button "Next 50 ->" at bounding box center [789, 278] width 53 height 17
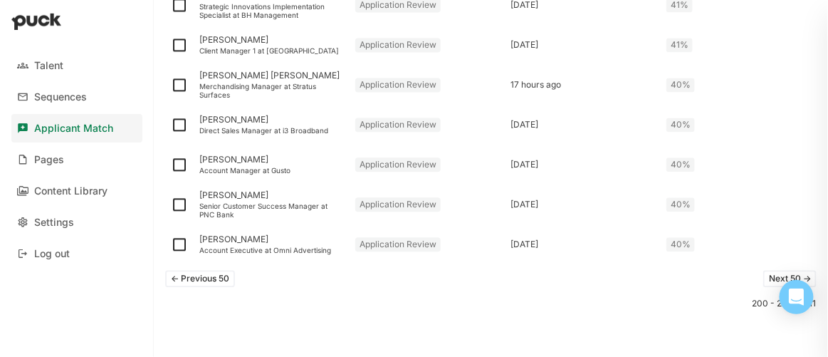
click at [767, 278] on button "Next 50 ->" at bounding box center [789, 278] width 53 height 17
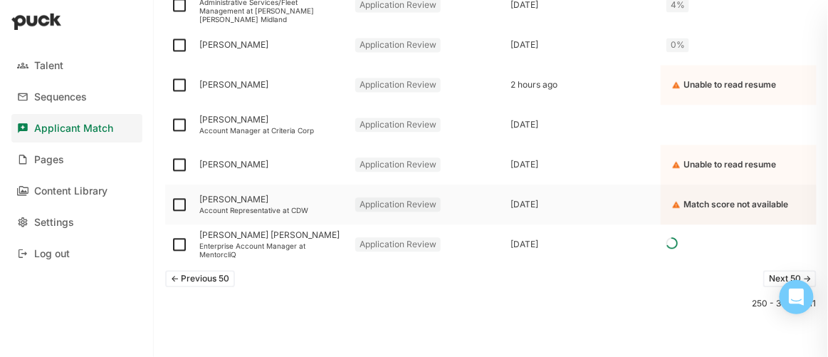
click at [179, 203] on img at bounding box center [179, 204] width 17 height 17
click at [171, 204] on input "checkbox" at bounding box center [170, 204] width 1 height 1
checkbox input "true"
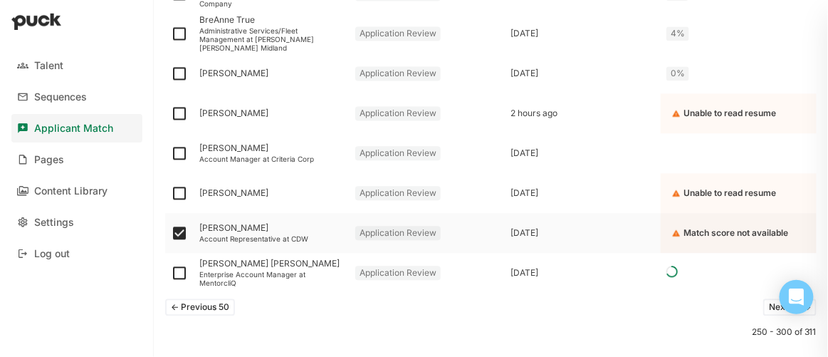
scroll to position [2021, 0]
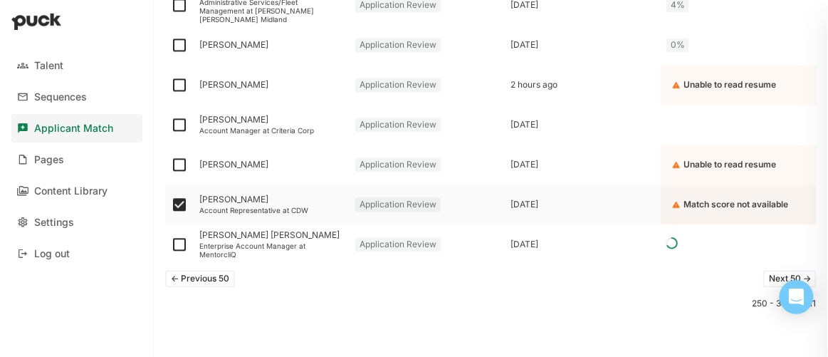
click at [179, 161] on img at bounding box center [179, 164] width 17 height 17
click at [171, 164] on input "checkbox" at bounding box center [170, 164] width 1 height 1
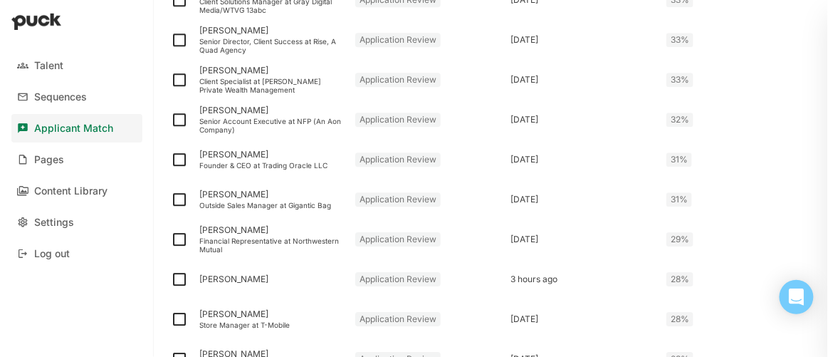
scroll to position [0, 0]
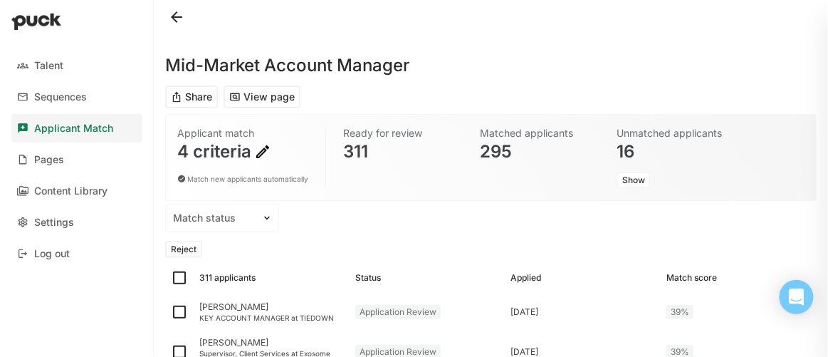
click at [189, 245] on button "Reject" at bounding box center [183, 249] width 37 height 17
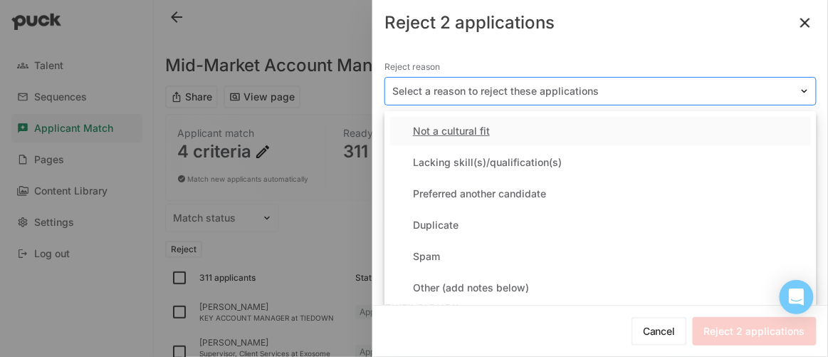
click at [583, 88] on div at bounding box center [591, 91] width 399 height 15
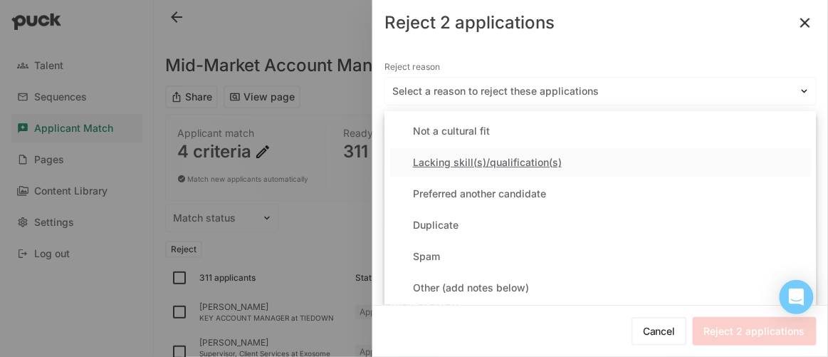
click at [547, 166] on div "Lacking skill(s)/qualification(s)" at bounding box center [487, 163] width 149 height 12
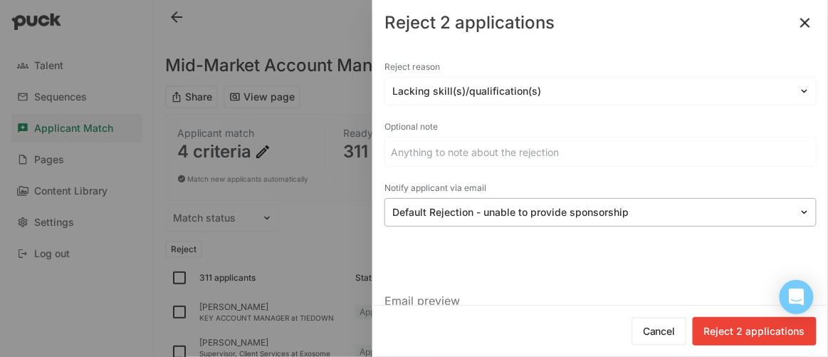
click at [474, 217] on div at bounding box center [591, 212] width 399 height 15
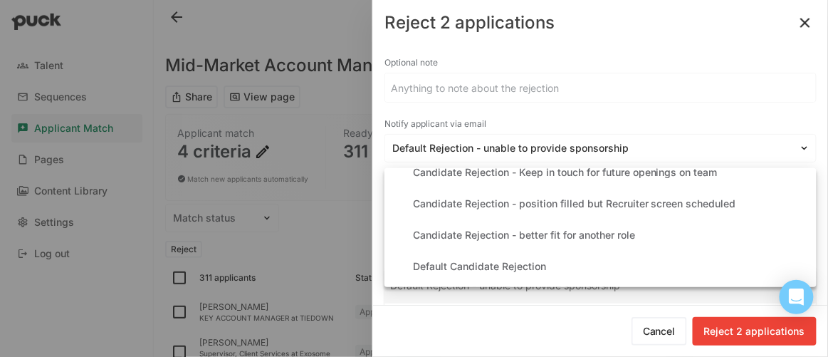
scroll to position [161, 0]
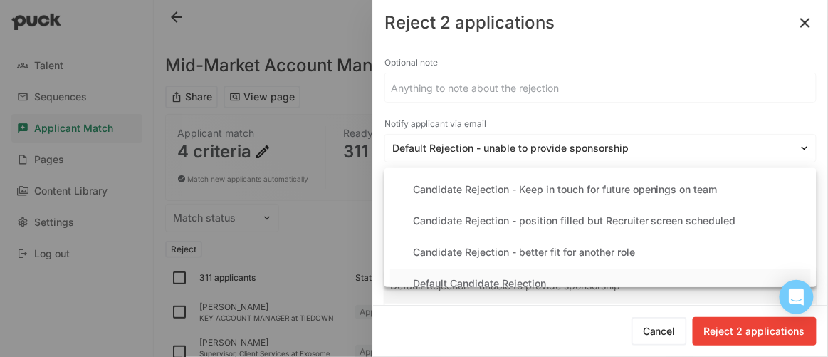
click at [523, 278] on div "Default Candidate Rejection" at bounding box center [479, 284] width 133 height 12
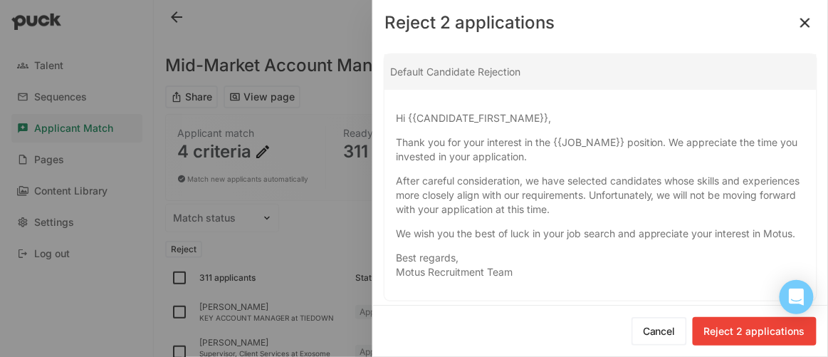
scroll to position [310, 0]
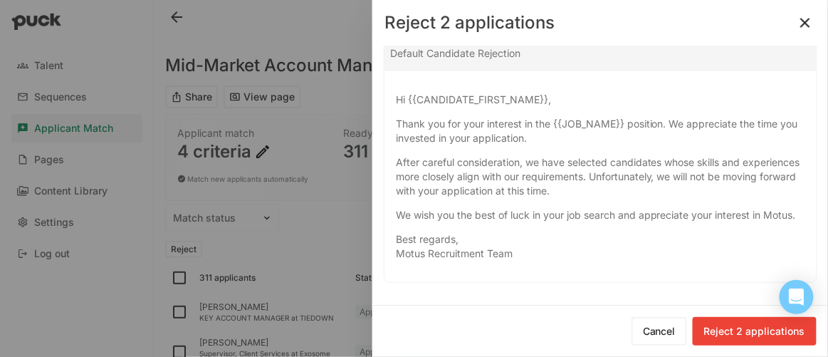
click at [767, 329] on button "Reject 2 applications" at bounding box center [755, 331] width 124 height 28
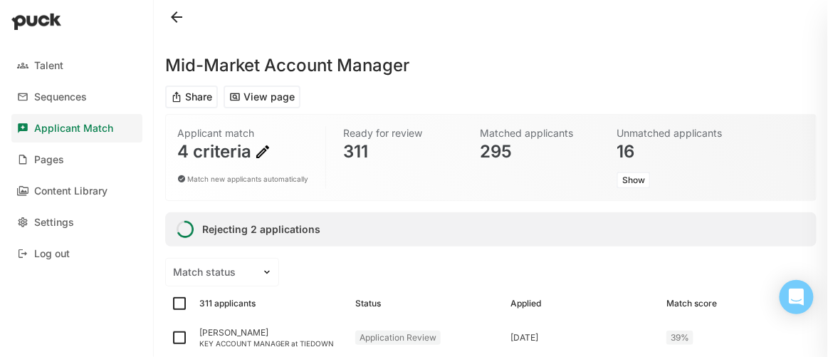
checkbox input "false"
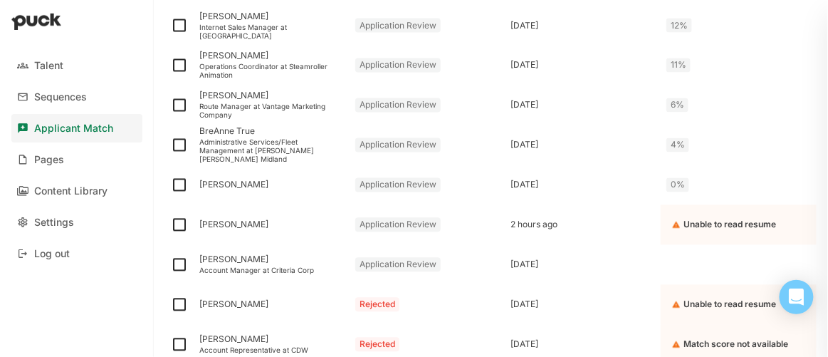
scroll to position [2049, 0]
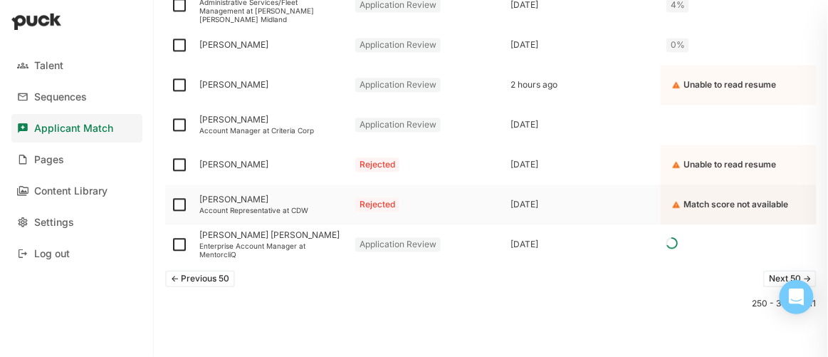
drag, startPoint x: 256, startPoint y: 199, endPoint x: 201, endPoint y: 196, distance: 54.9
click at [201, 196] on div "[PERSON_NAME]" at bounding box center [271, 199] width 144 height 10
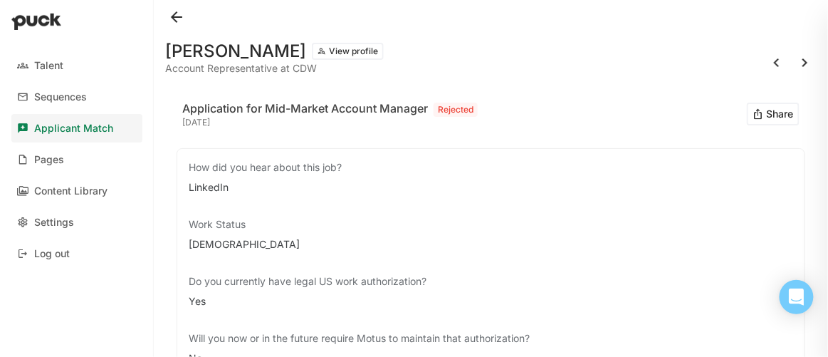
drag, startPoint x: 283, startPoint y: 54, endPoint x: 169, endPoint y: 58, distance: 114.7
click at [169, 58] on h1 "[PERSON_NAME]" at bounding box center [235, 51] width 141 height 17
copy h1 "[PERSON_NAME]"
click at [181, 14] on button at bounding box center [176, 17] width 23 height 23
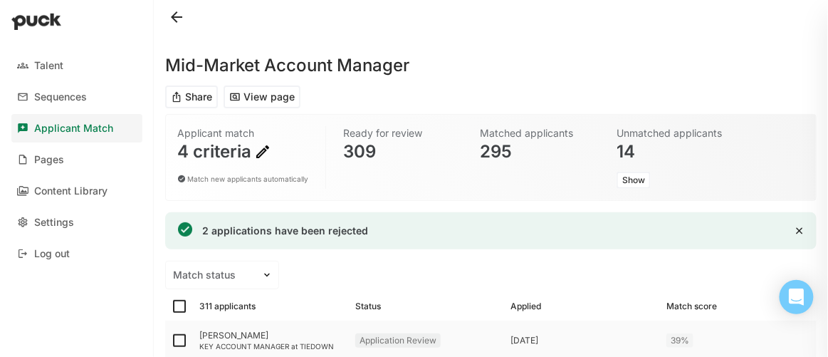
click at [789, 343] on div "39%" at bounding box center [739, 340] width 156 height 40
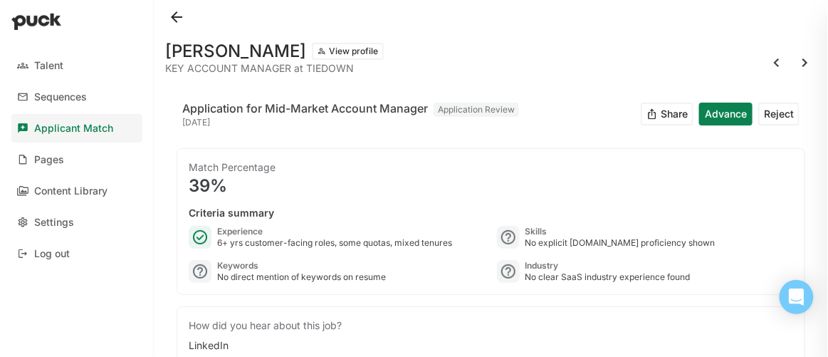
click at [757, 14] on div at bounding box center [490, 17] width 651 height 34
click at [174, 18] on button at bounding box center [176, 17] width 23 height 23
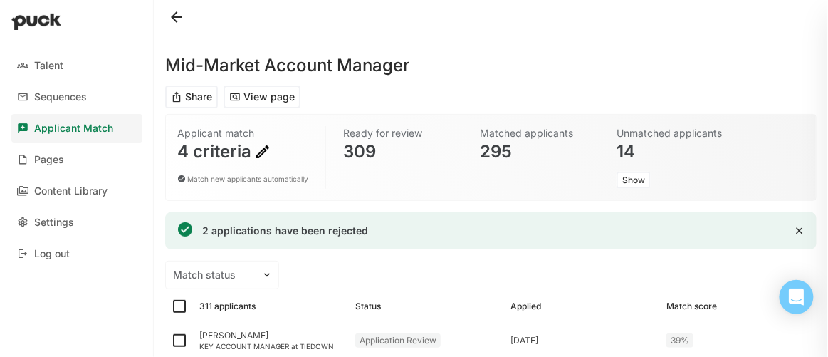
click at [177, 14] on button at bounding box center [176, 17] width 23 height 23
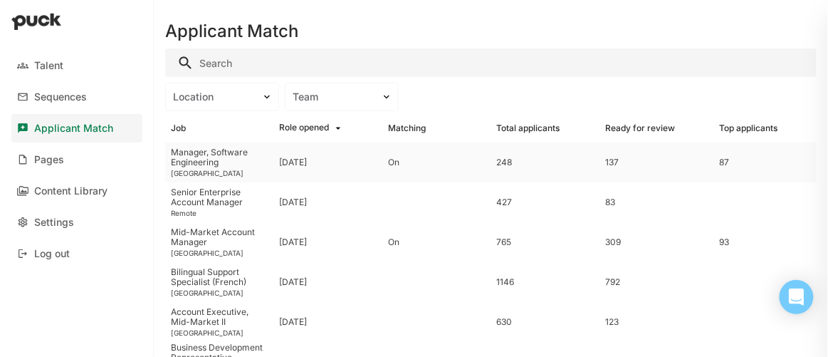
click at [215, 159] on div "Manager, Software Engineering" at bounding box center [220, 157] width 98 height 21
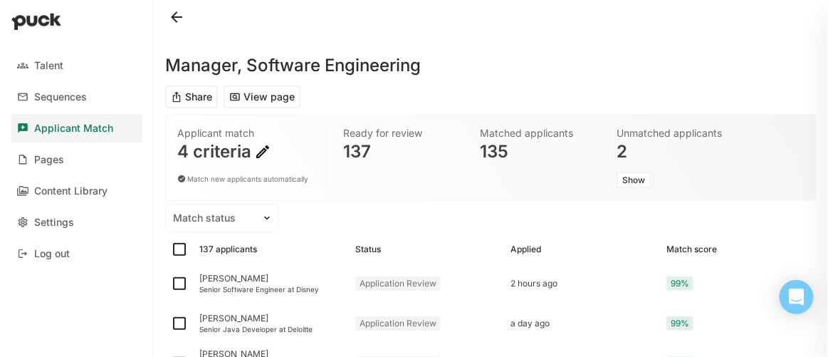
click at [260, 149] on img at bounding box center [262, 151] width 17 height 17
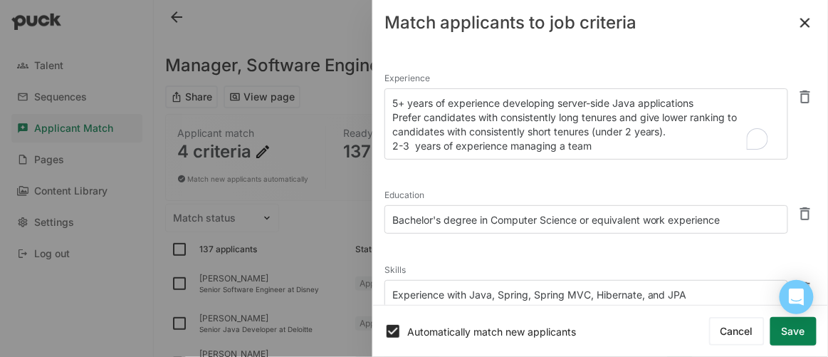
click at [511, 146] on textarea "5+ years of experience developing server-side Java applications Prefer candidat…" at bounding box center [586, 123] width 404 height 71
click at [558, 144] on textarea "5+ years of experience developing server-side Java applications Prefer candidat…" at bounding box center [586, 123] width 404 height 71
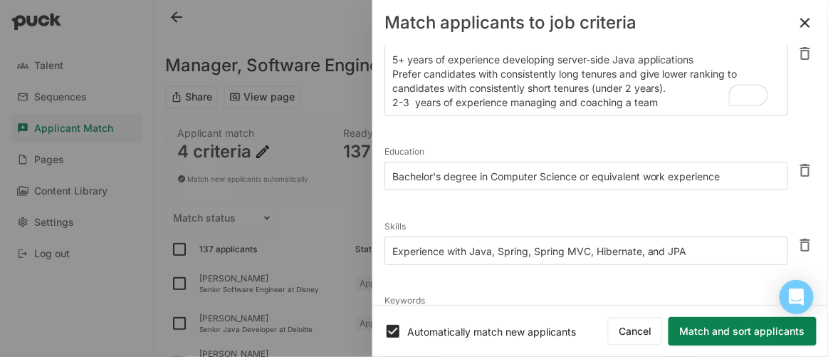
scroll to position [64, 0]
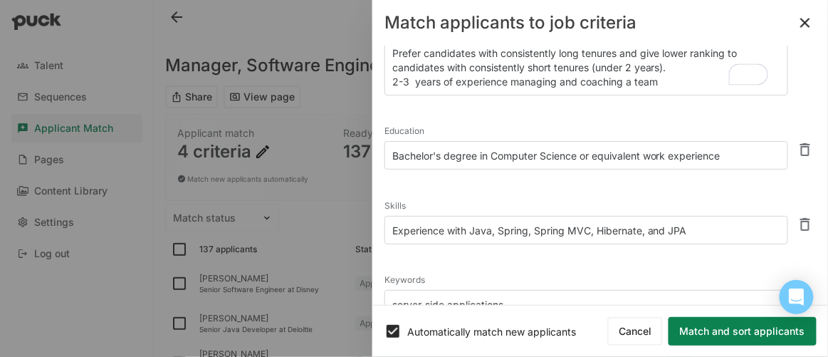
type textarea "5+ years of experience developing server-side Java applications Prefer candidat…"
drag, startPoint x: 537, startPoint y: 226, endPoint x: 591, endPoint y: 228, distance: 53.4
click at [591, 228] on textarea "Experience with Java, Spring, Spring MVC, Hibernate, and JPA" at bounding box center [586, 230] width 404 height 28
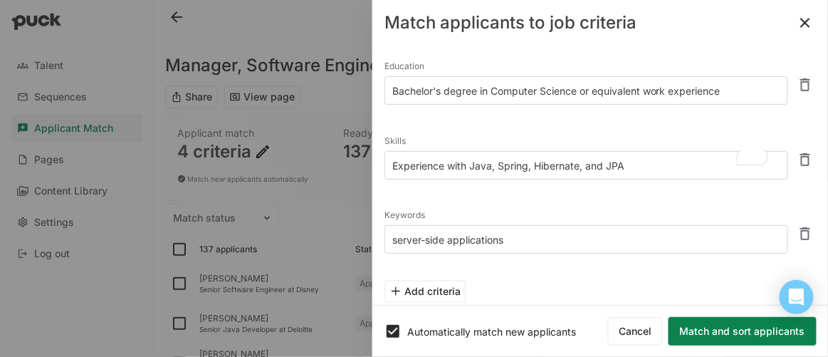
type textarea "Experience with Java, Spring, Hibernate, and JPA"
click at [527, 233] on textarea "server-side applications" at bounding box center [586, 239] width 404 height 28
type textarea "s"
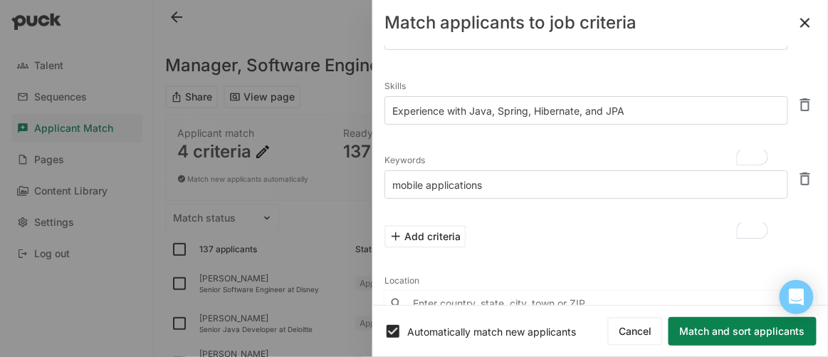
scroll to position [0, 0]
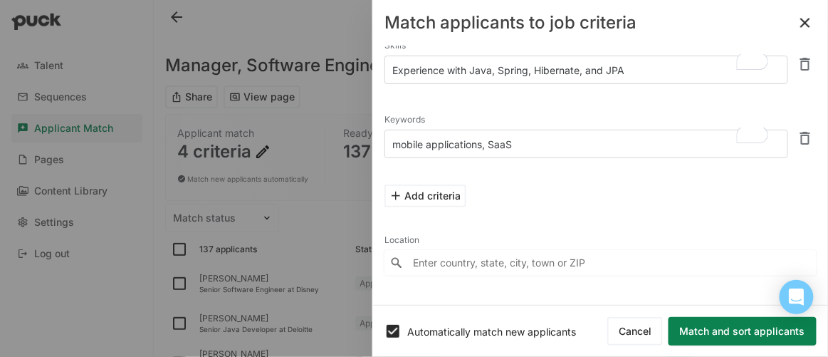
type textarea "mobile applications, SaaS"
click at [743, 326] on button "Match and sort applicants" at bounding box center [742, 331] width 148 height 28
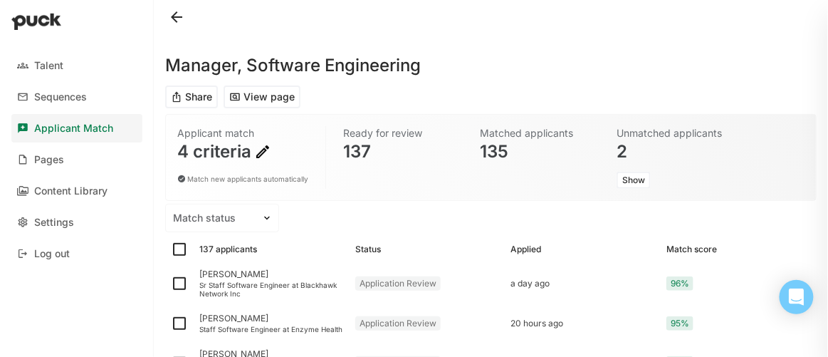
click at [261, 147] on img at bounding box center [262, 151] width 17 height 17
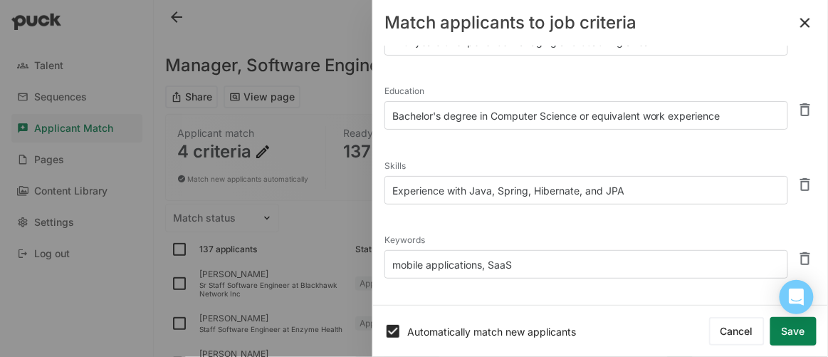
scroll to position [129, 0]
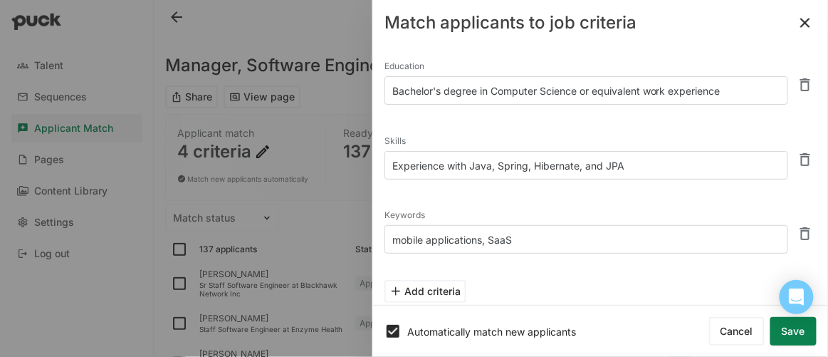
click at [668, 159] on textarea "Experience with Java, Spring, Hibernate, and JPA" at bounding box center [586, 165] width 404 height 28
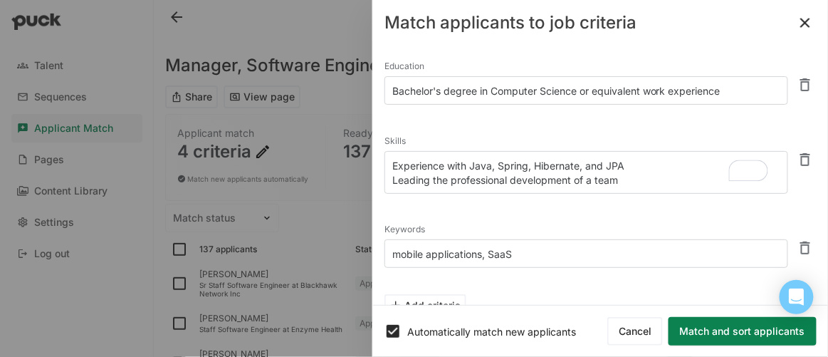
type textarea "Experience with Java, Spring, Hibernate, and JPA Leading the professional devel…"
click at [735, 339] on button "Match and sort applicants" at bounding box center [742, 331] width 148 height 28
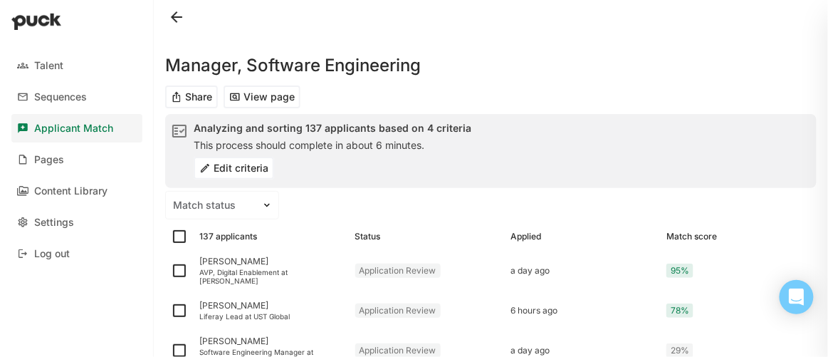
scroll to position [64, 0]
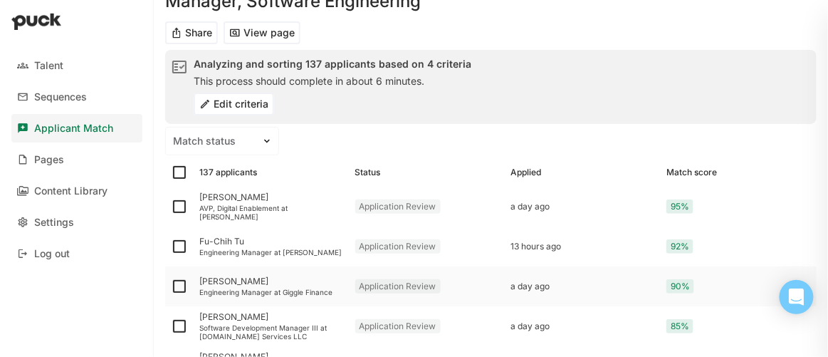
click at [236, 282] on div "[PERSON_NAME]" at bounding box center [271, 281] width 144 height 10
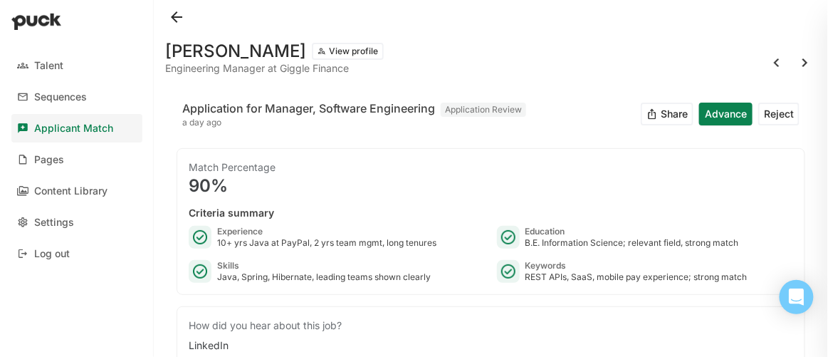
drag, startPoint x: 335, startPoint y: 53, endPoint x: 160, endPoint y: 53, distance: 175.1
click at [160, 53] on div "Priya Gopalakrishnan View profile Engineering Manager at Giggle Finance Applica…" at bounding box center [491, 178] width 674 height 357
copy h1 "[PERSON_NAME]"
click at [176, 19] on button at bounding box center [176, 17] width 23 height 23
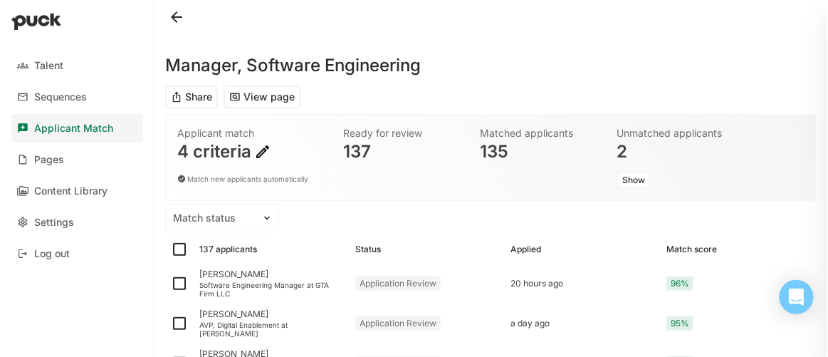
click at [261, 149] on img at bounding box center [262, 151] width 17 height 17
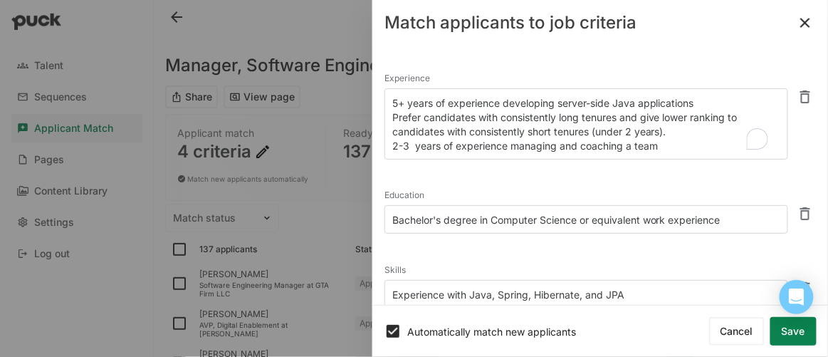
drag, startPoint x: 664, startPoint y: 146, endPoint x: 392, endPoint y: 112, distance: 274.0
click at [392, 112] on textarea "5+ years of experience developing server-side Java applications Prefer candidat…" at bounding box center [586, 123] width 404 height 71
drag, startPoint x: 676, startPoint y: 127, endPoint x: 362, endPoint y: 118, distance: 314.7
click at [361, 118] on div "Talent Sequences Applicant Match Pages Content Library Settings Log out Manager…" at bounding box center [414, 178] width 828 height 357
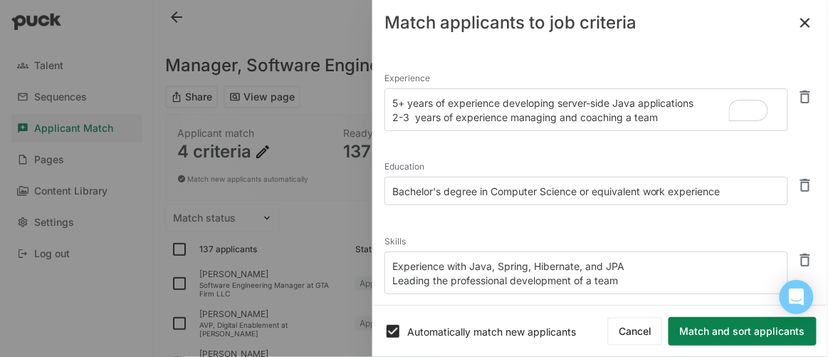
click at [404, 117] on textarea "5+ years of experience developing server-side Java applications 2-3 years of ex…" at bounding box center [586, 109] width 404 height 43
drag, startPoint x: 400, startPoint y: 115, endPoint x: 409, endPoint y: 118, distance: 9.7
click at [409, 118] on textarea "5+ years of experience developing server-side Java applications 2-3 years of ex…" at bounding box center [586, 109] width 404 height 43
drag, startPoint x: 508, startPoint y: 117, endPoint x: 621, endPoint y: 121, distance: 112.5
click at [621, 121] on textarea "5+ years of experience developing server-side Java applications 2+ years of exp…" at bounding box center [586, 109] width 404 height 43
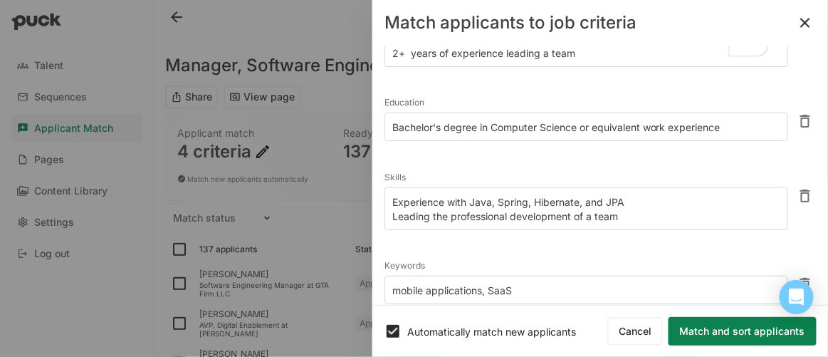
scroll to position [129, 0]
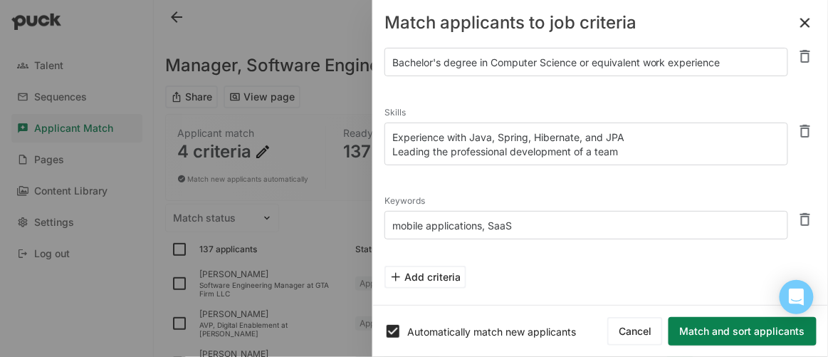
type textarea "5+ years of experience developing server-side Java applications 2+ years of exp…"
drag, startPoint x: 485, startPoint y: 223, endPoint x: 545, endPoint y: 216, distance: 60.8
click at [545, 216] on textarea "mobile applications, SaaS" at bounding box center [586, 225] width 404 height 28
type textarea "mobile applications"
click at [752, 327] on button "Match and sort applicants" at bounding box center [742, 331] width 148 height 28
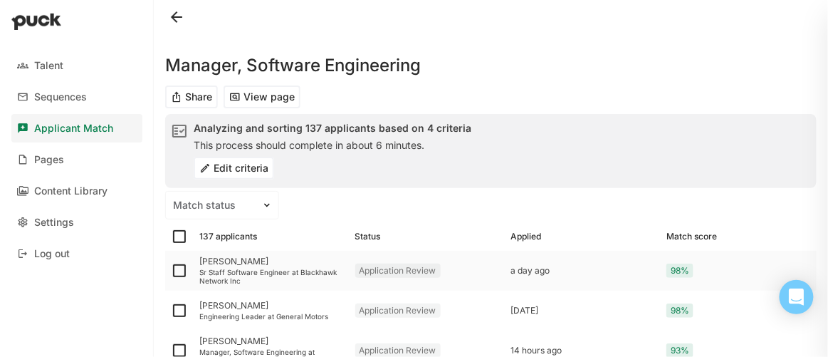
click at [233, 268] on div "Sr Staff Software Engineer at Blackhawk Network Inc" at bounding box center [271, 276] width 144 height 17
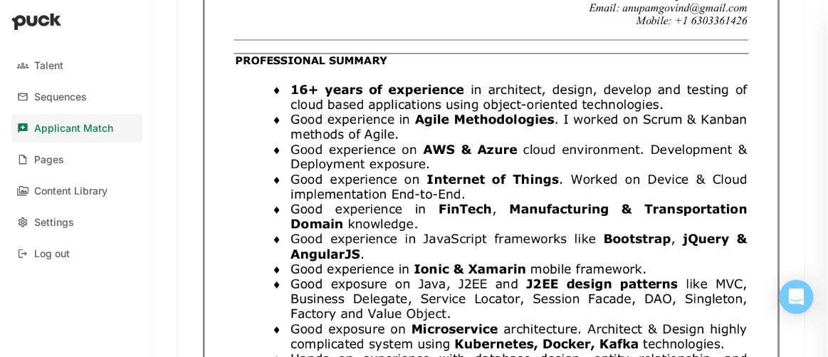
scroll to position [776, 0]
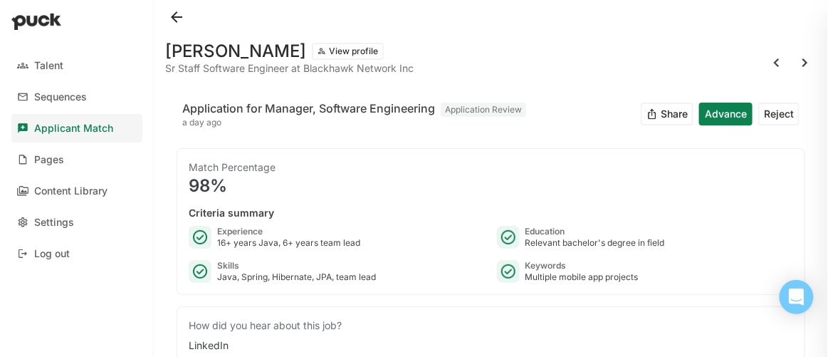
click at [762, 117] on button "Reject" at bounding box center [778, 113] width 41 height 23
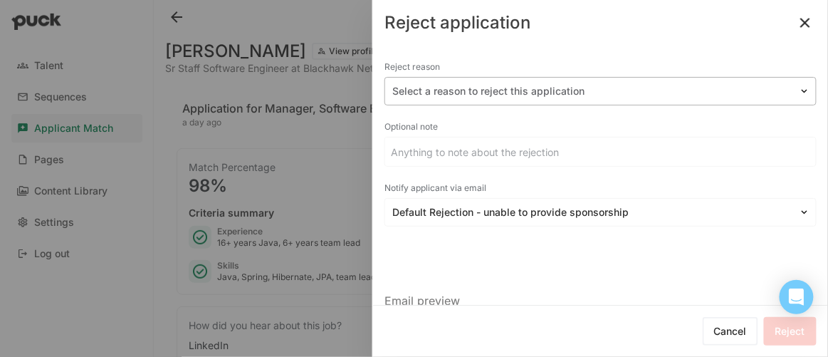
click at [436, 91] on div at bounding box center [591, 91] width 399 height 15
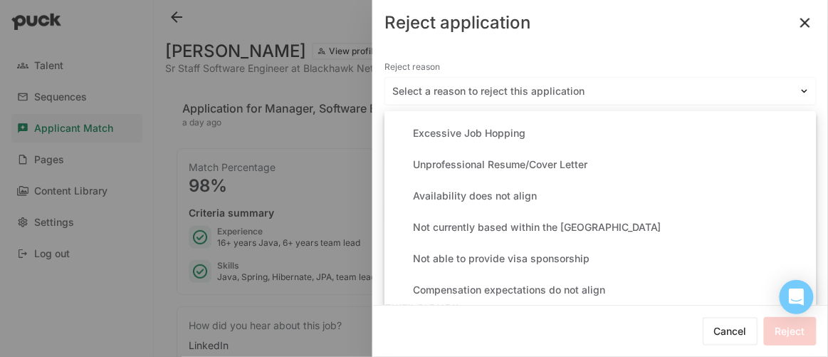
scroll to position [258, 0]
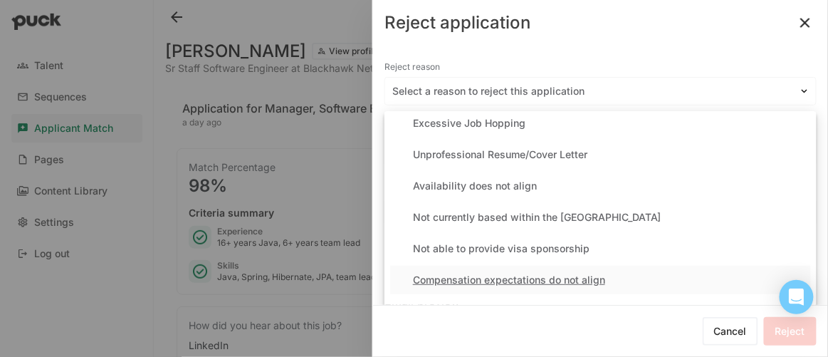
click at [462, 275] on div "Compensation expectations do not align" at bounding box center [509, 280] width 192 height 12
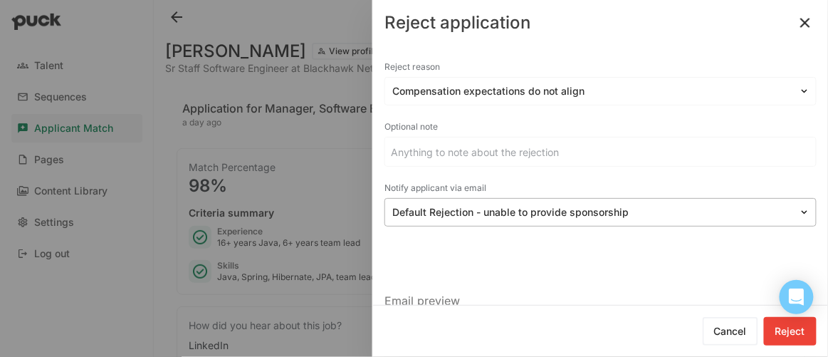
click at [517, 218] on div at bounding box center [591, 212] width 399 height 15
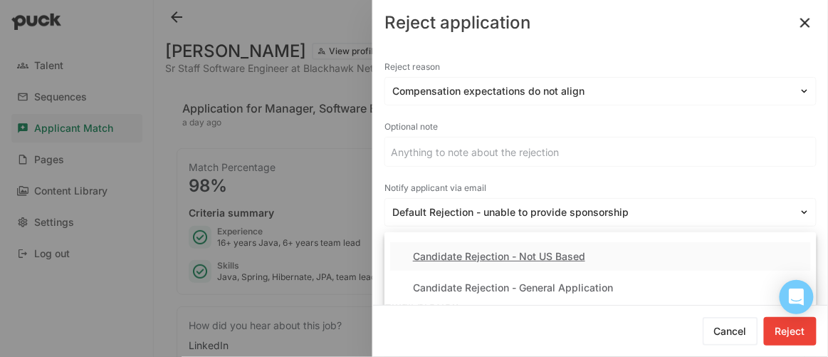
scroll to position [129, 0]
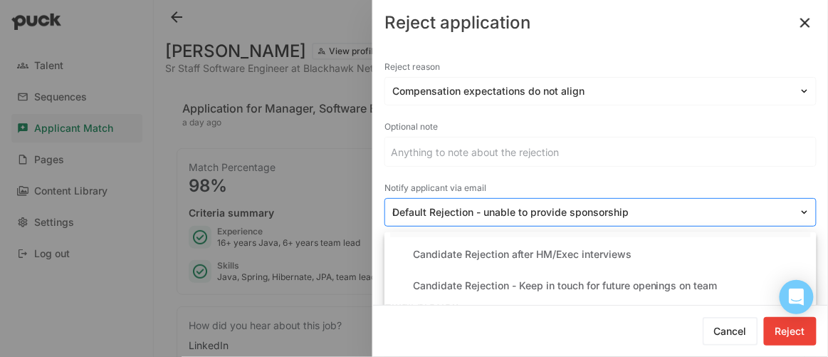
type input "de"
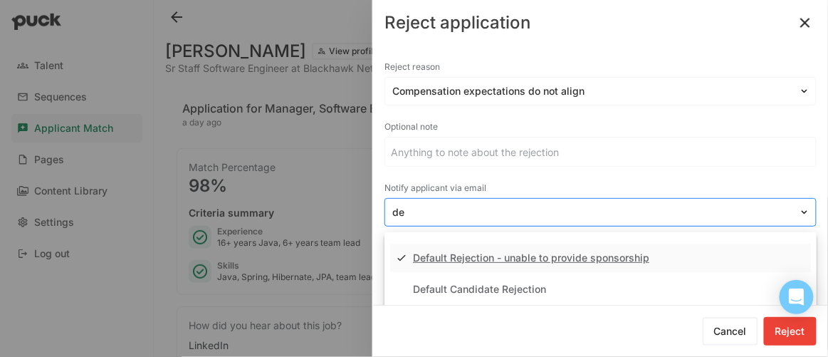
scroll to position [0, 0]
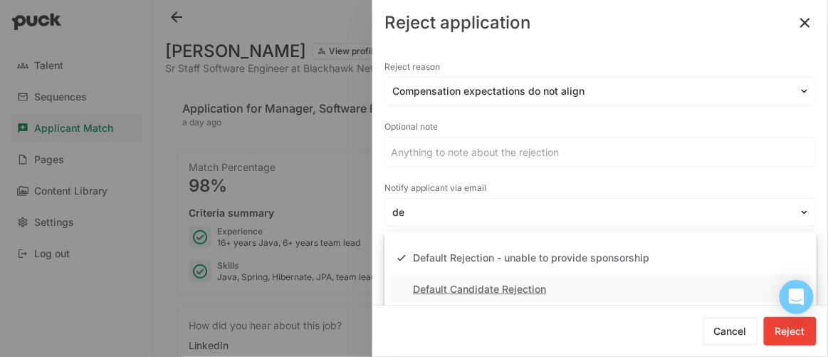
click at [512, 285] on div "Default Candidate Rejection" at bounding box center [479, 289] width 133 height 12
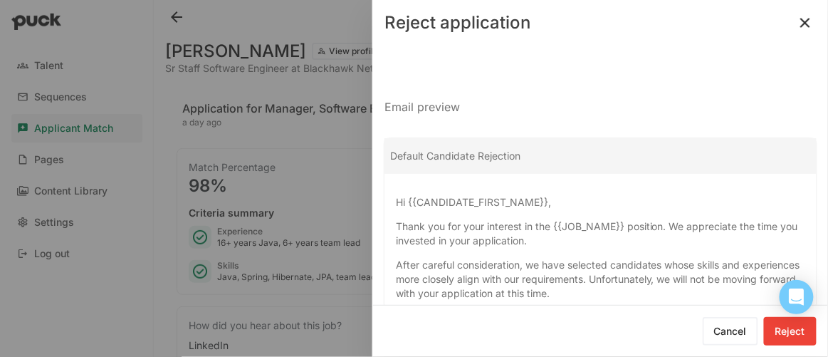
scroll to position [310, 0]
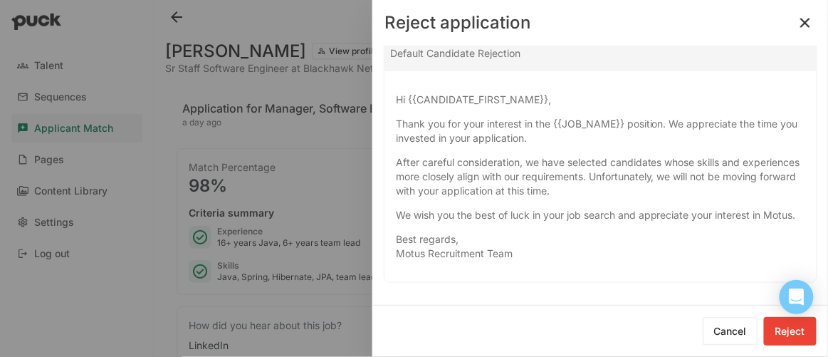
click at [802, 23] on button at bounding box center [805, 22] width 23 height 23
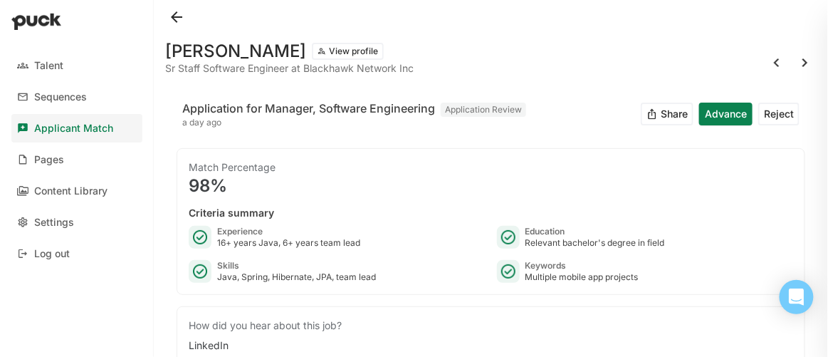
click at [762, 117] on button "Reject" at bounding box center [778, 113] width 41 height 23
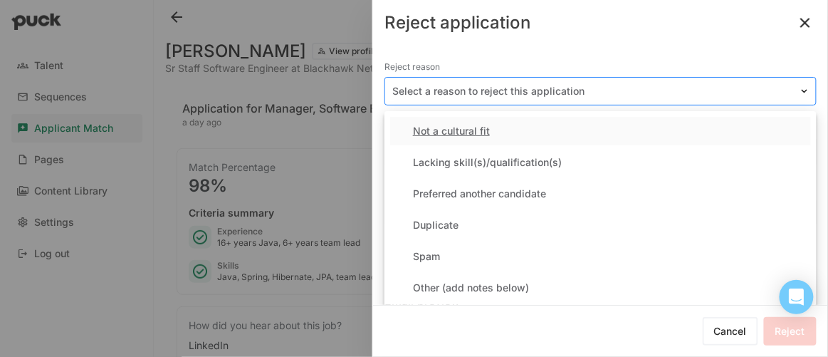
click at [442, 93] on div at bounding box center [591, 91] width 399 height 15
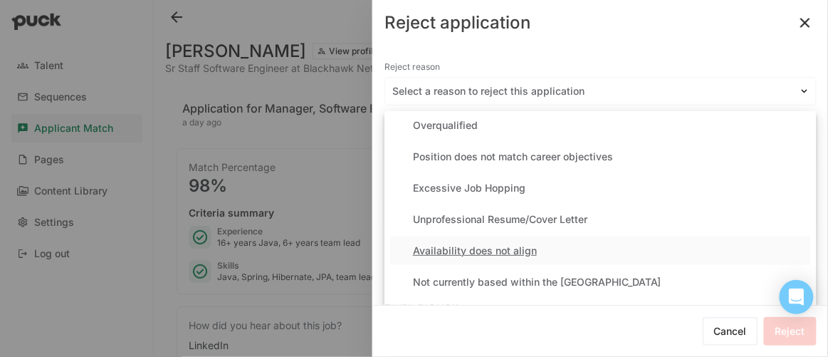
scroll to position [258, 0]
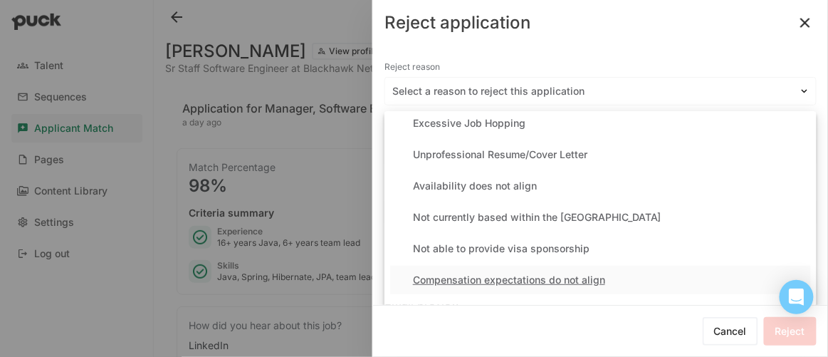
click at [449, 278] on div "Compensation expectations do not align" at bounding box center [509, 280] width 192 height 12
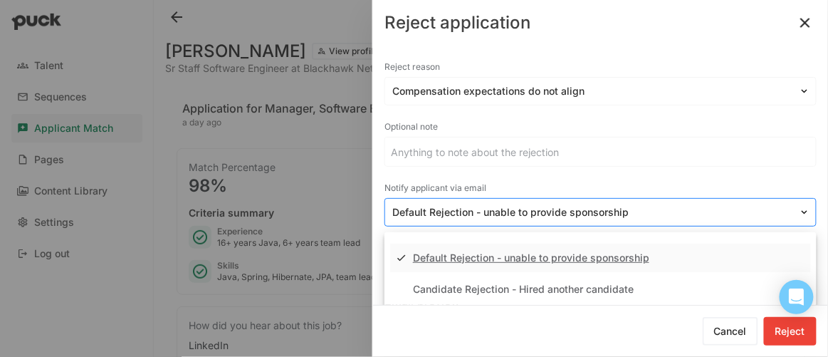
click at [486, 211] on div at bounding box center [591, 212] width 399 height 15
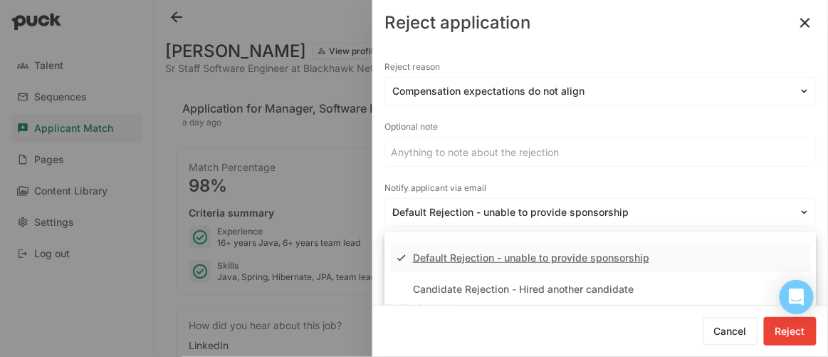
type input "de"
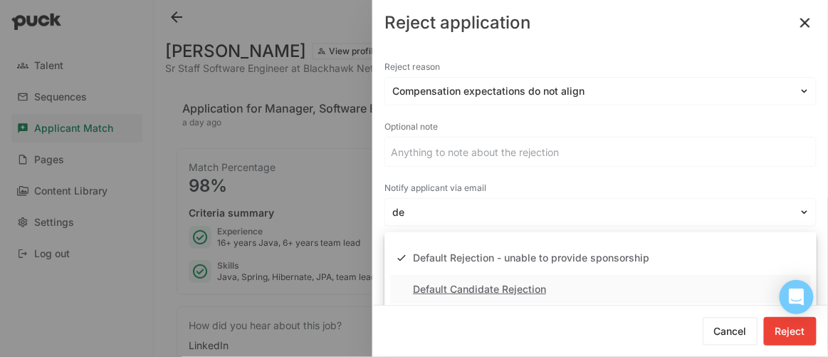
click at [486, 285] on div "Default Candidate Rejection" at bounding box center [479, 289] width 133 height 12
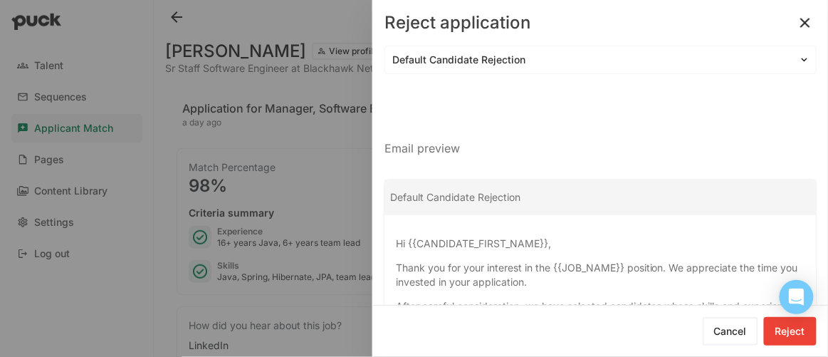
scroll to position [310, 0]
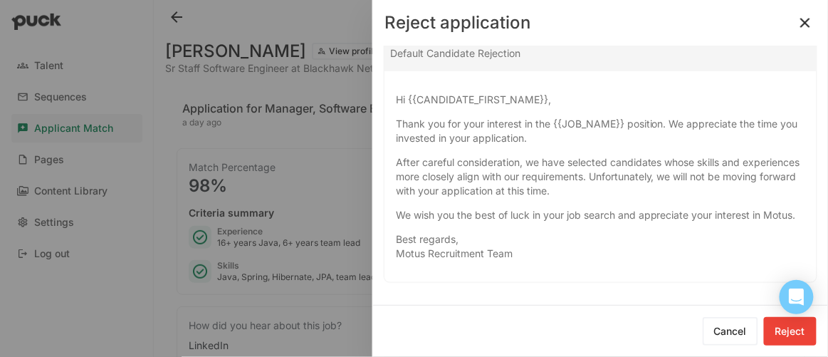
click at [799, 340] on button "Reject" at bounding box center [790, 331] width 53 height 28
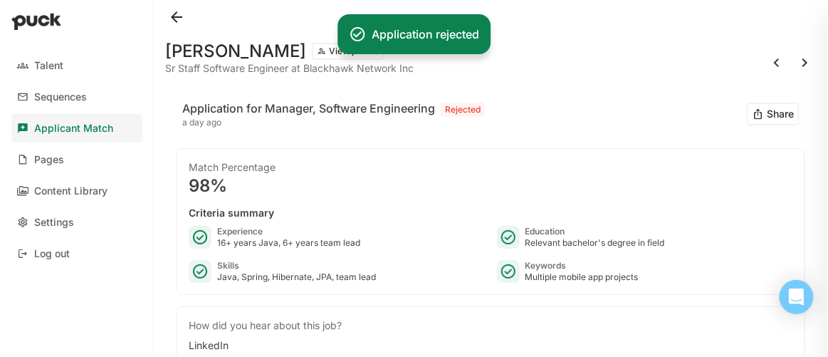
click at [176, 15] on button at bounding box center [176, 17] width 23 height 23
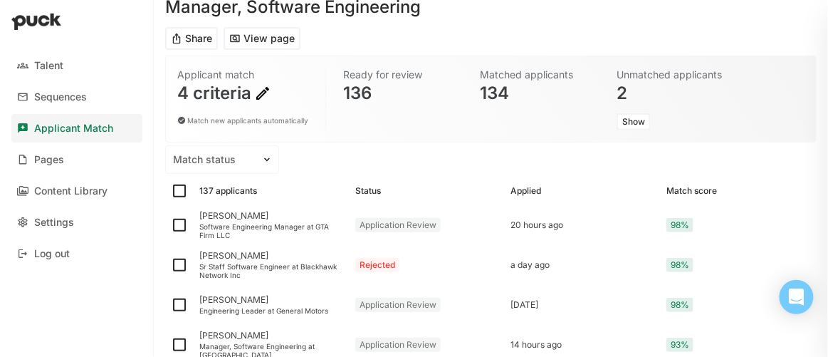
scroll to position [129, 0]
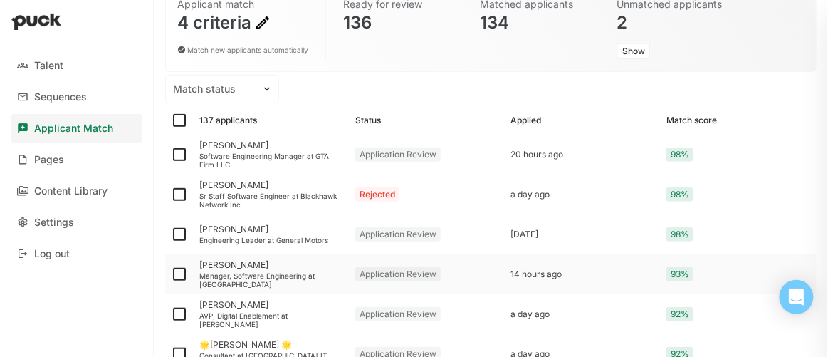
click at [258, 264] on div "[PERSON_NAME]" at bounding box center [271, 265] width 144 height 10
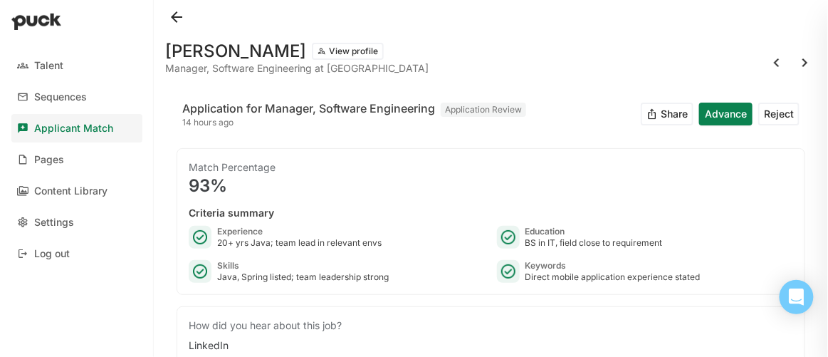
click at [710, 115] on button "Advance" at bounding box center [725, 113] width 53 height 23
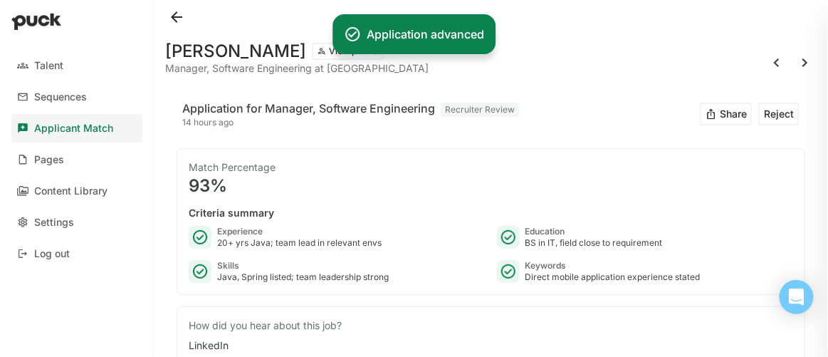
click at [177, 14] on button at bounding box center [176, 17] width 23 height 23
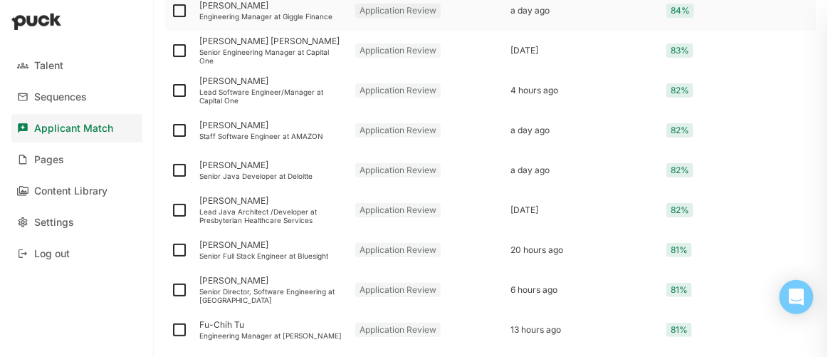
scroll to position [1294, 0]
